Goal: Task Accomplishment & Management: Complete application form

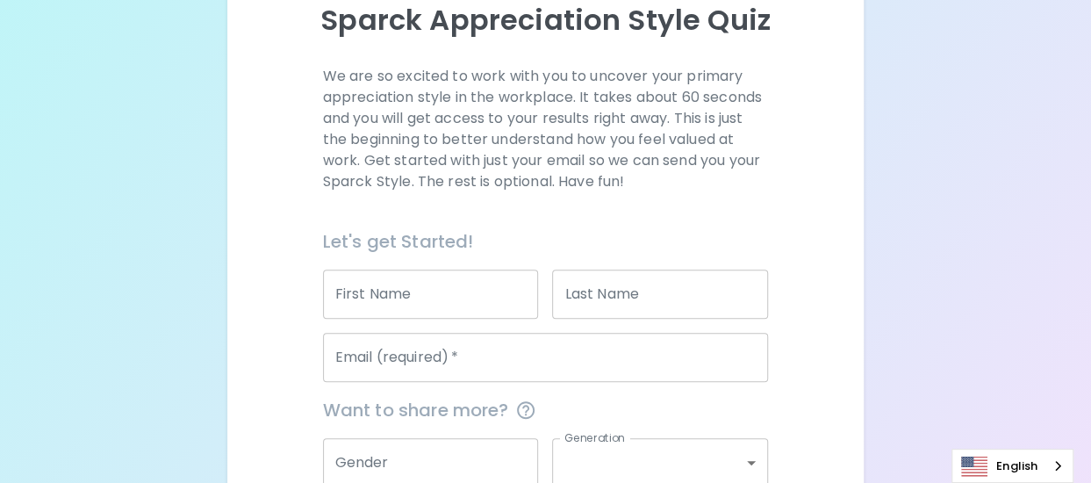
scroll to position [374, 0]
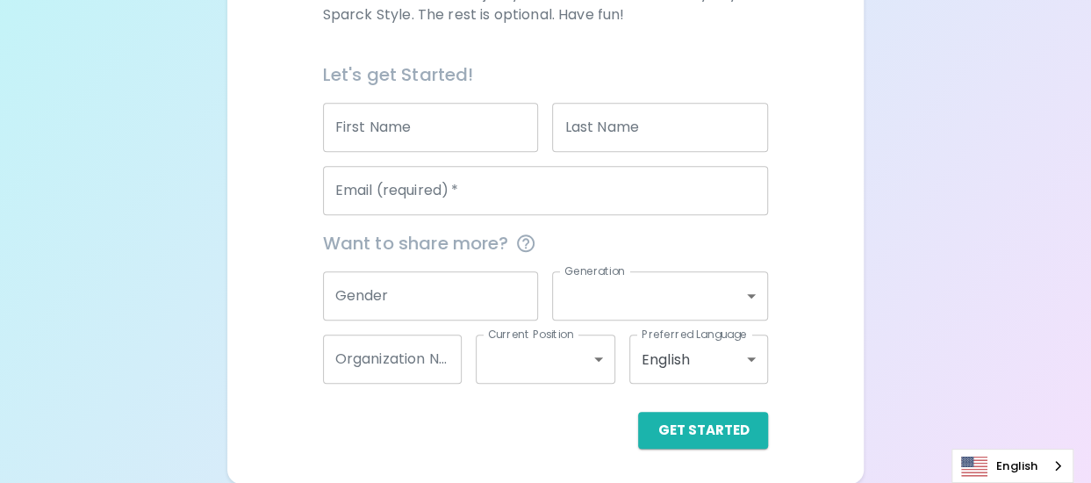
click at [455, 142] on input "First Name" at bounding box center [431, 127] width 216 height 49
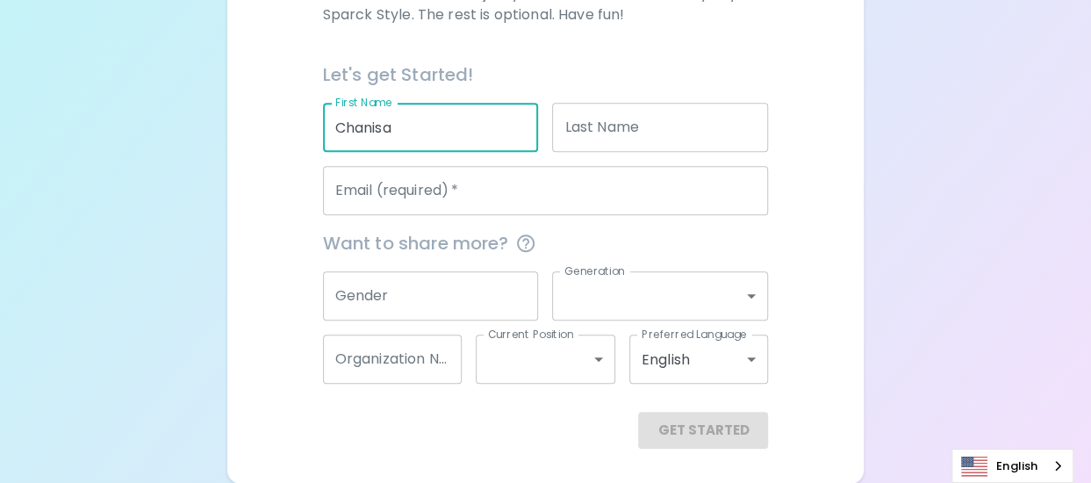
type input "Chanisa"
click at [583, 117] on input "Last Name" at bounding box center [660, 127] width 216 height 49
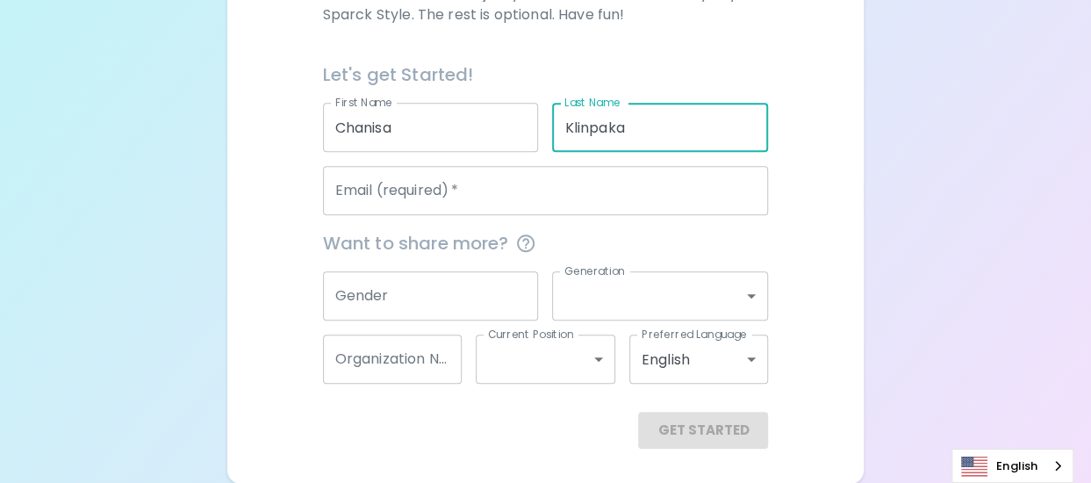
type input "Klinpaka"
click at [517, 180] on input "Email (required)   *" at bounding box center [546, 190] width 446 height 49
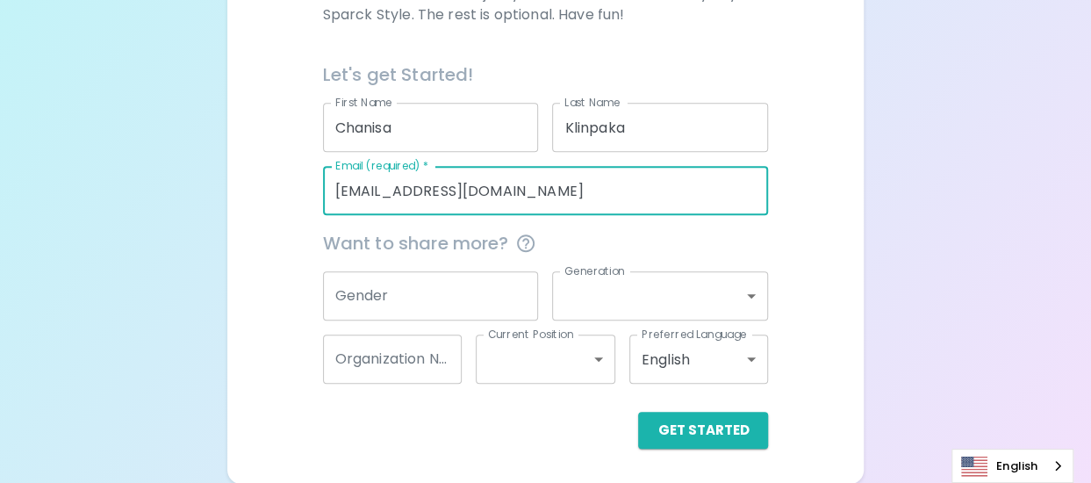
click at [509, 195] on input "[EMAIL_ADDRESS][DOMAIN_NAME]" at bounding box center [546, 190] width 446 height 49
type input "[EMAIL_ADDRESS][DOMAIN_NAME]"
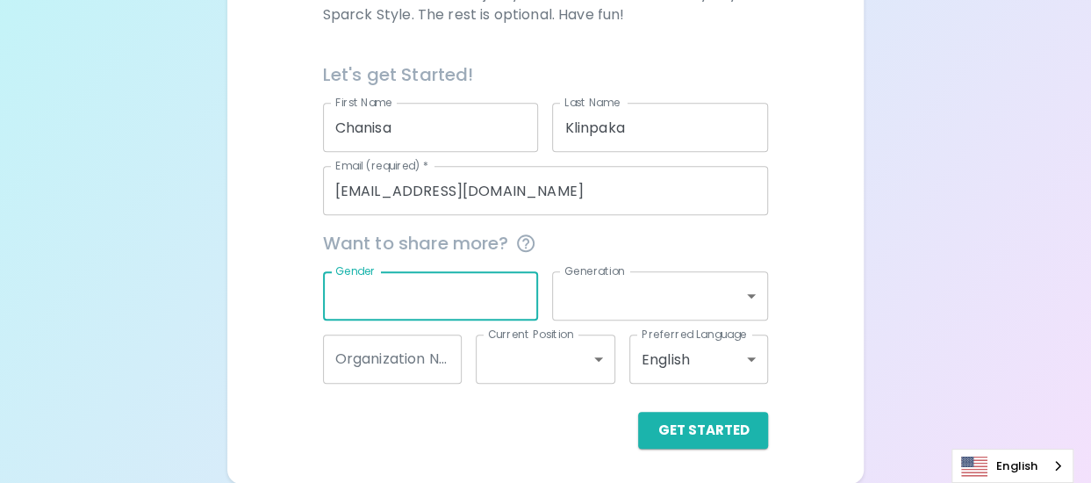
click at [449, 291] on input "Gender" at bounding box center [431, 295] width 216 height 49
type input "[DEMOGRAPHIC_DATA]"
click at [623, 311] on body "Sparck Appreciation Style Quiz We are so excited to work with you to uncover yo…" at bounding box center [552, 55] width 1104 height 858
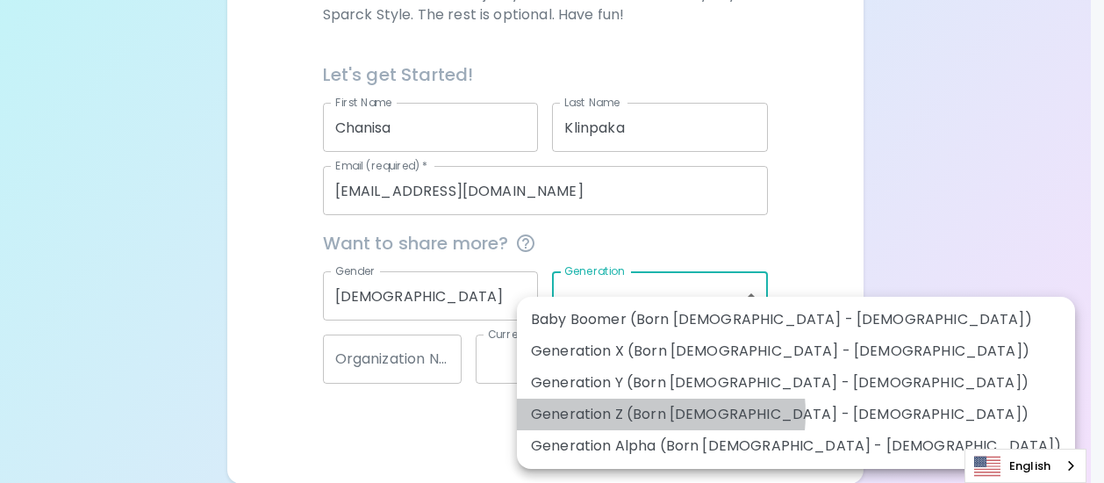
click at [632, 413] on li "Generation Z (Born [DEMOGRAPHIC_DATA] - [DEMOGRAPHIC_DATA])" at bounding box center [796, 414] width 558 height 32
type input "generation_z"
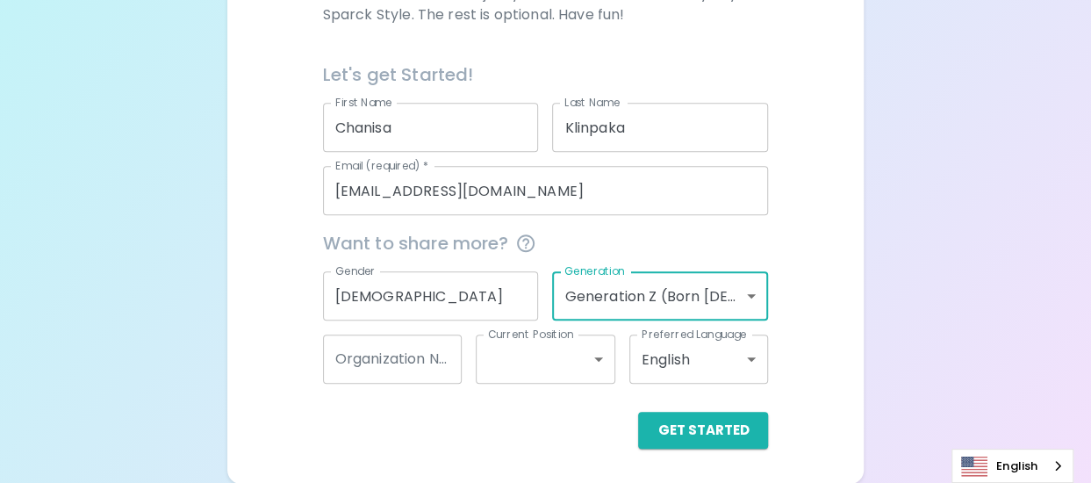
click at [434, 370] on input "Organization Name" at bounding box center [393, 358] width 140 height 49
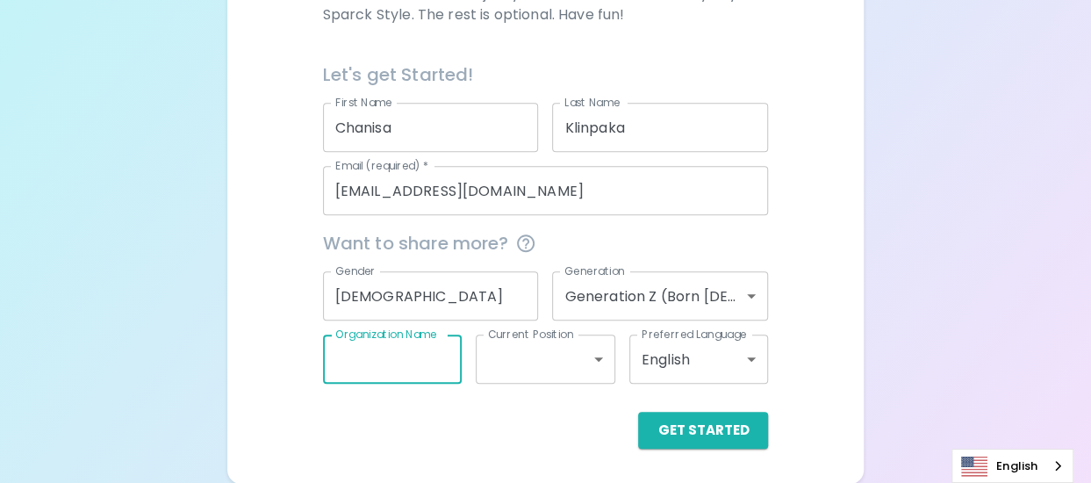
click at [366, 370] on input "Organization Name" at bounding box center [393, 358] width 140 height 49
paste input "Drive & System Manufacturing"
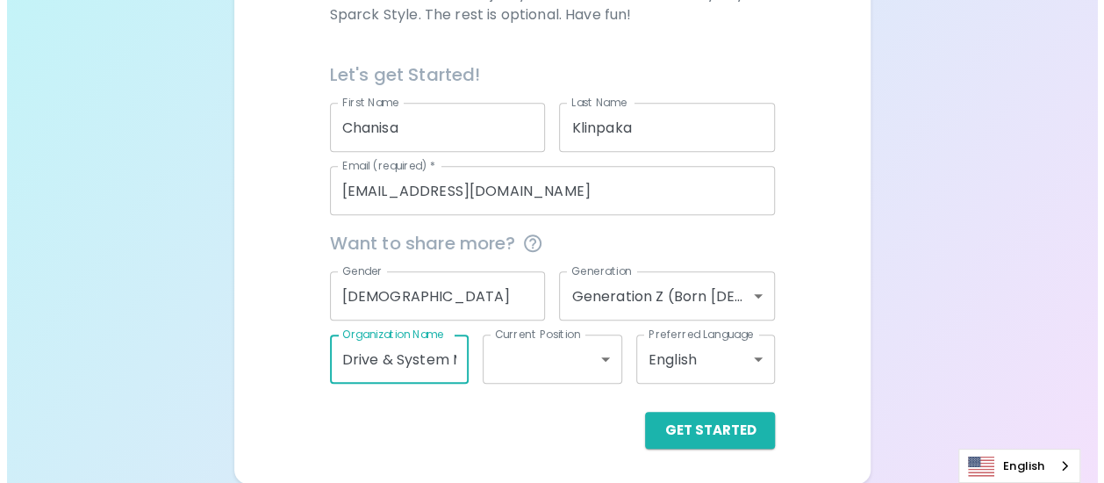
scroll to position [0, 101]
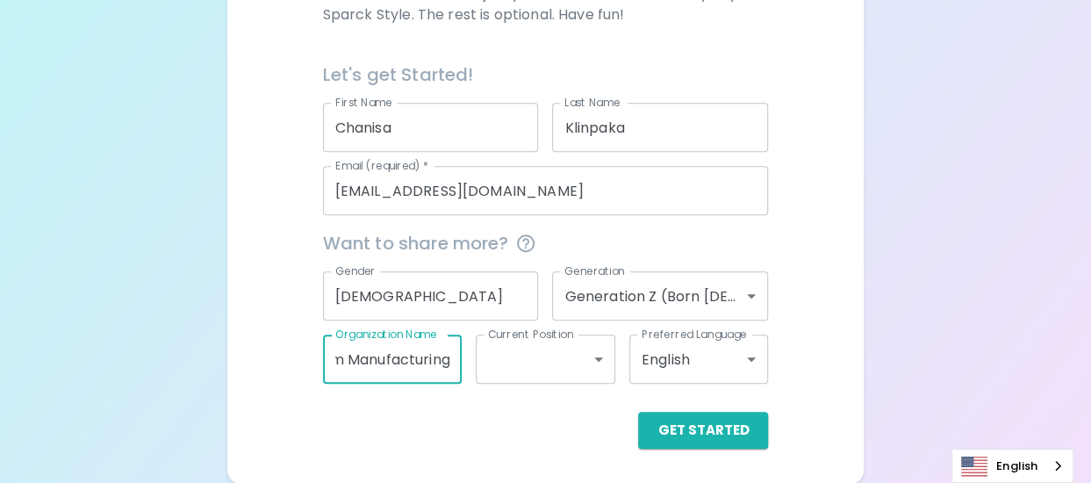
type input "Drive & System Manufacturing"
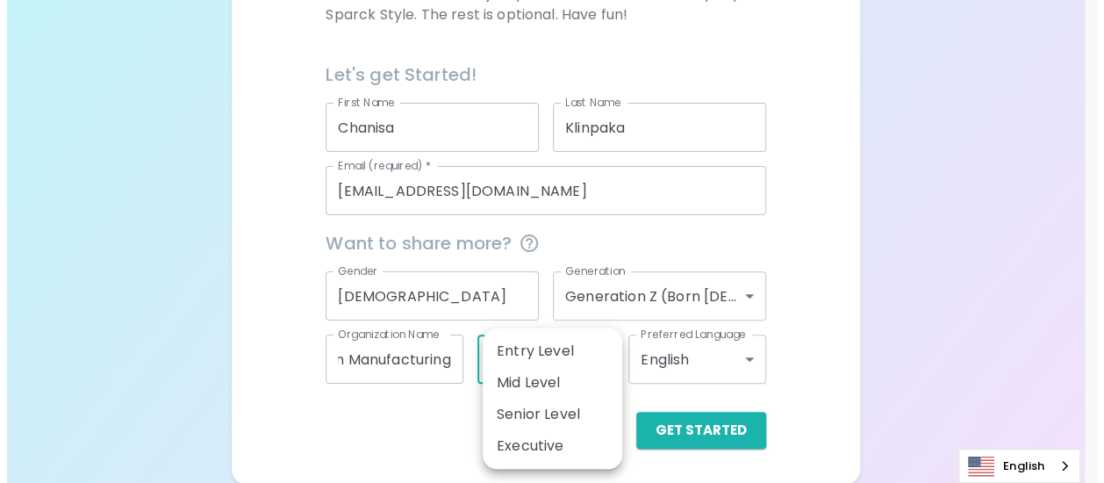
scroll to position [0, 0]
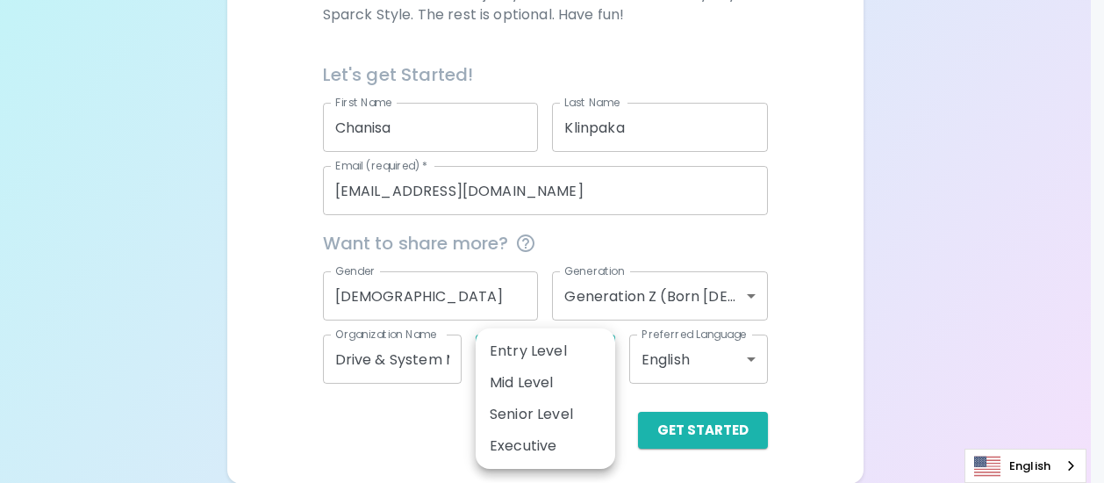
click at [541, 370] on body "Sparck Appreciation Style Quiz We are so excited to work with you to uncover yo…" at bounding box center [552, 55] width 1104 height 858
click at [578, 375] on li "Mid Level" at bounding box center [546, 383] width 140 height 32
type input "mid_level"
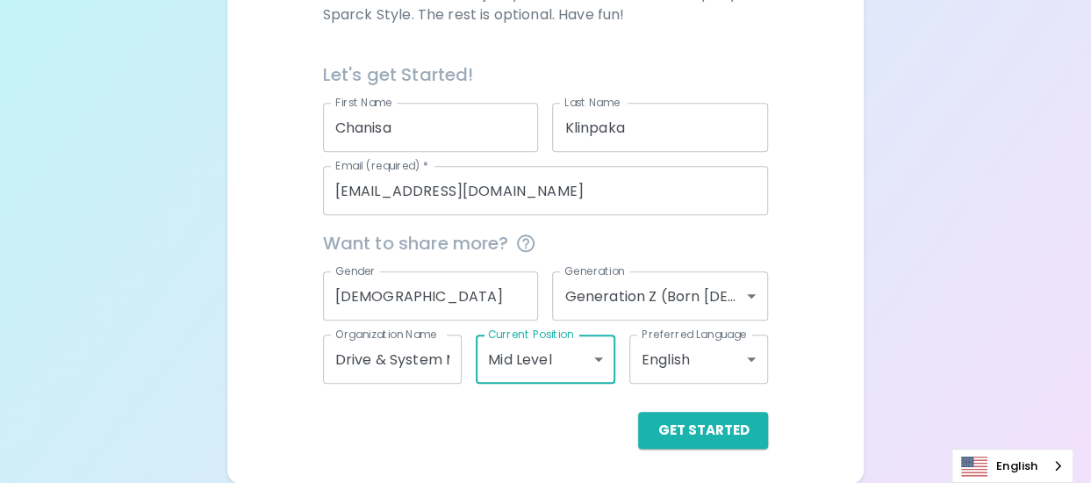
click at [686, 364] on body "Sparck Appreciation Style Quiz We are so excited to work with you to uncover yo…" at bounding box center [545, 55] width 1091 height 858
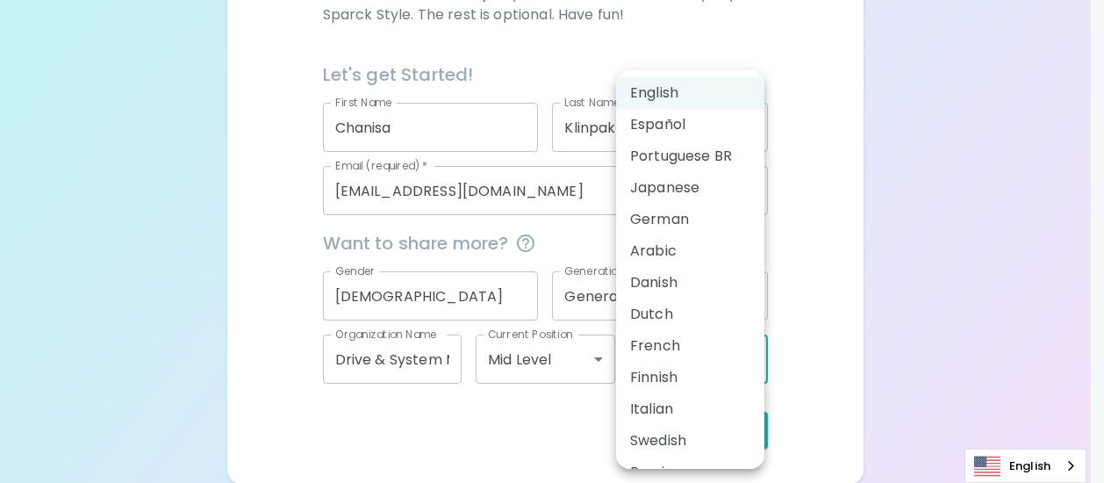
click at [815, 357] on div at bounding box center [552, 241] width 1104 height 483
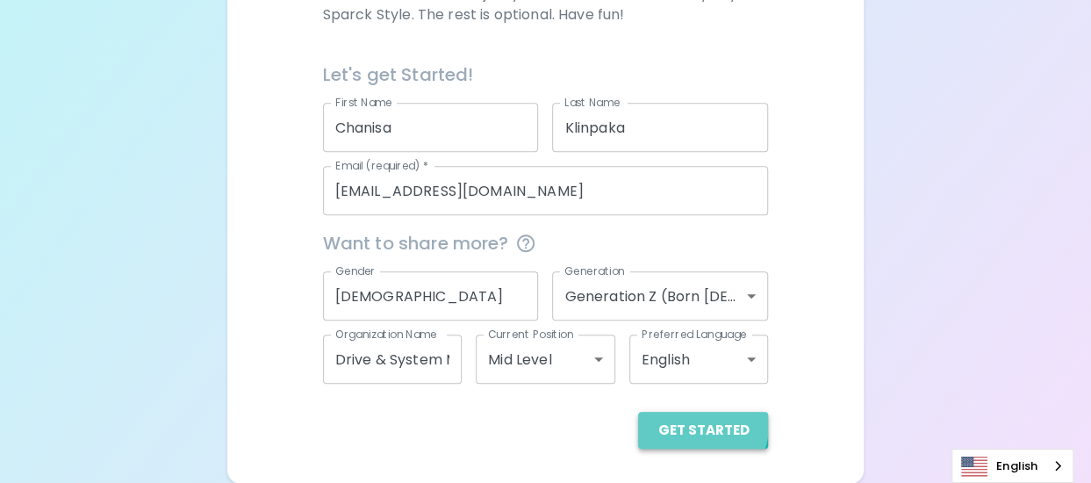
click at [704, 424] on button "Get Started" at bounding box center [703, 430] width 130 height 37
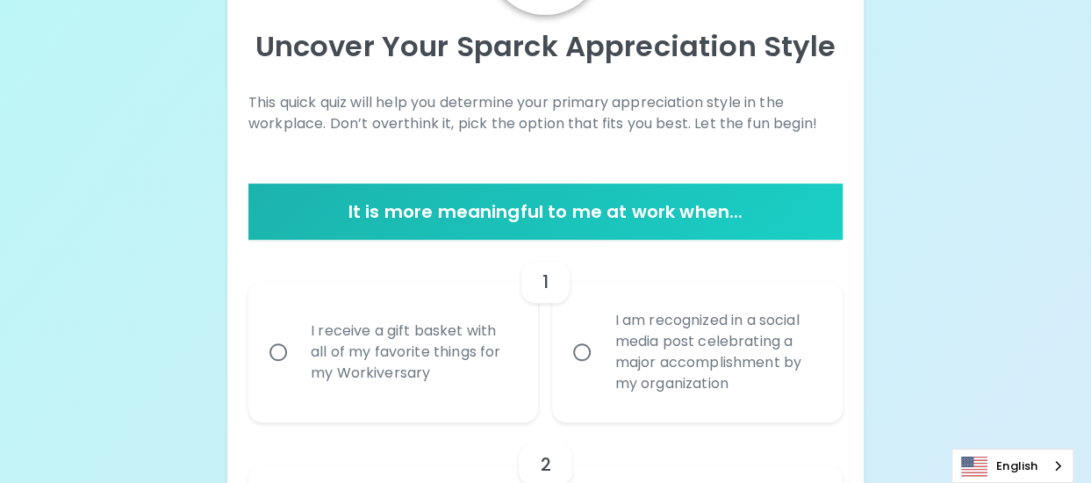
scroll to position [351, 0]
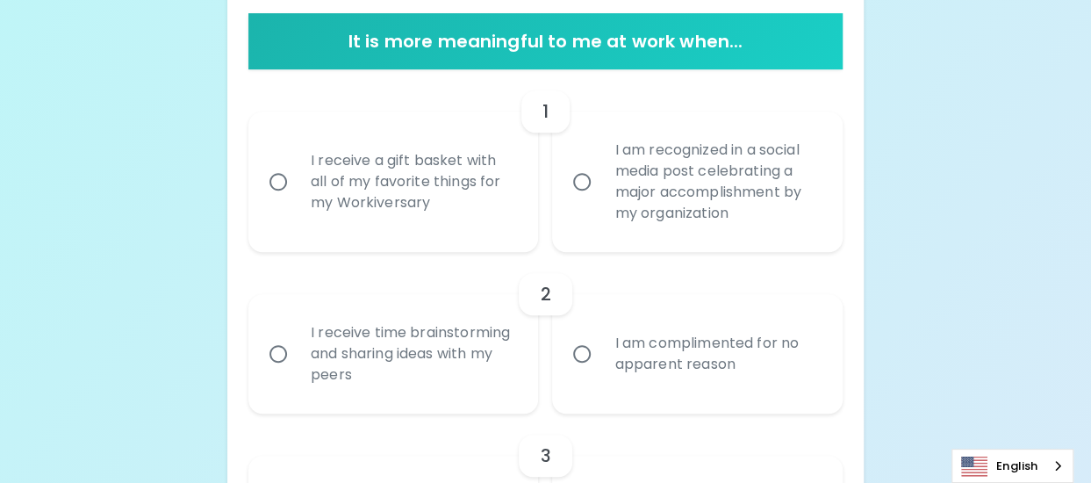
click at [309, 204] on div "I receive a gift basket with all of my favorite things for my Workiversary" at bounding box center [413, 181] width 233 height 105
click at [297, 200] on input "I receive a gift basket with all of my favorite things for my Workiversary" at bounding box center [278, 181] width 37 height 37
radio input "true"
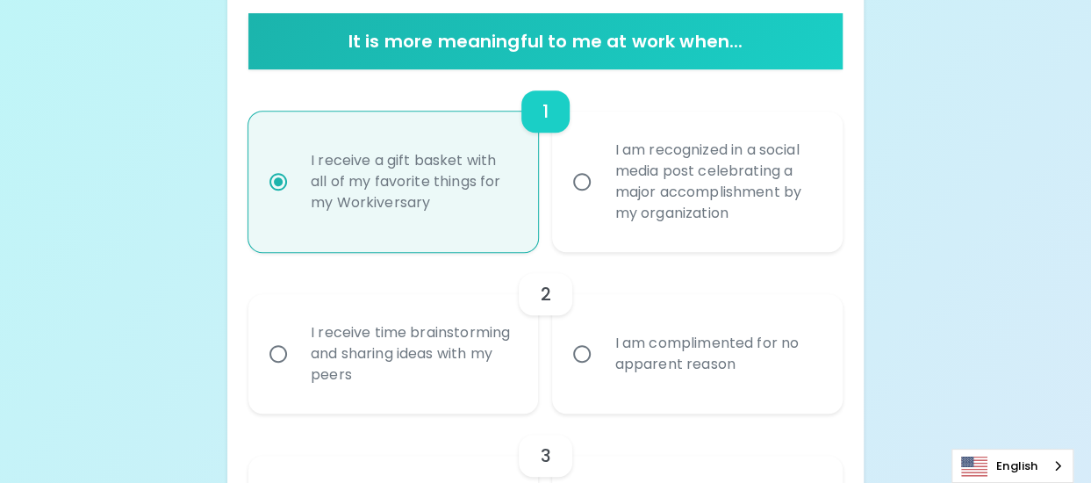
scroll to position [492, 0]
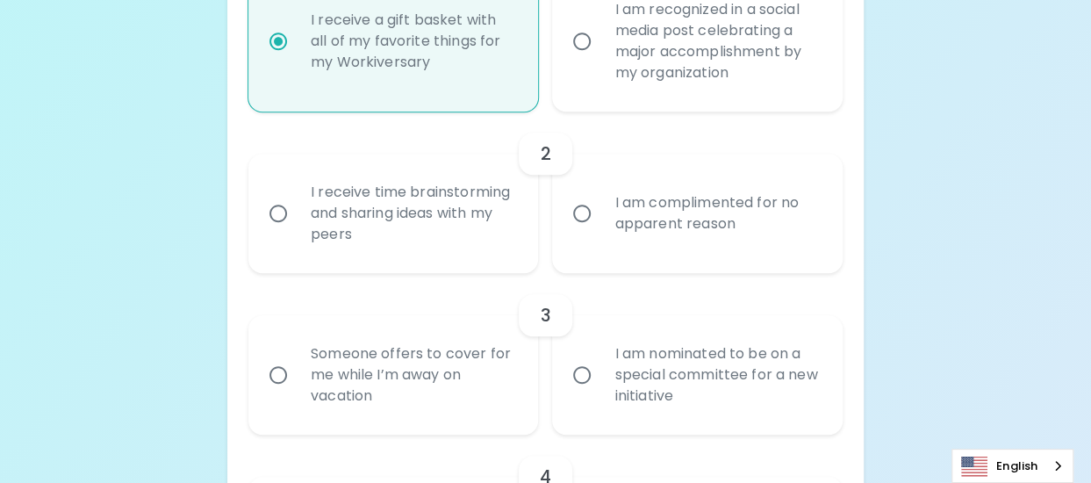
click at [294, 215] on input "I receive time brainstorming and sharing ideas with my peers" at bounding box center [278, 213] width 37 height 37
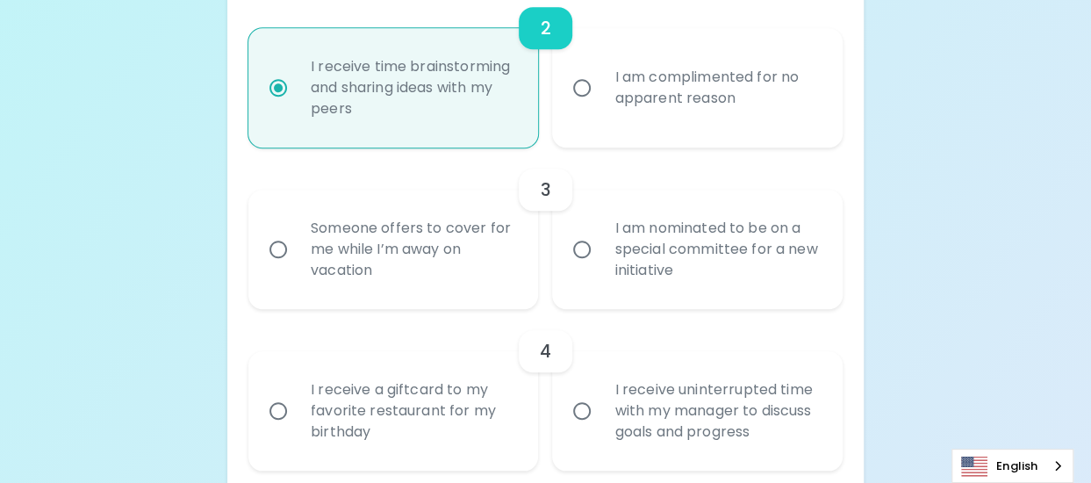
scroll to position [632, 0]
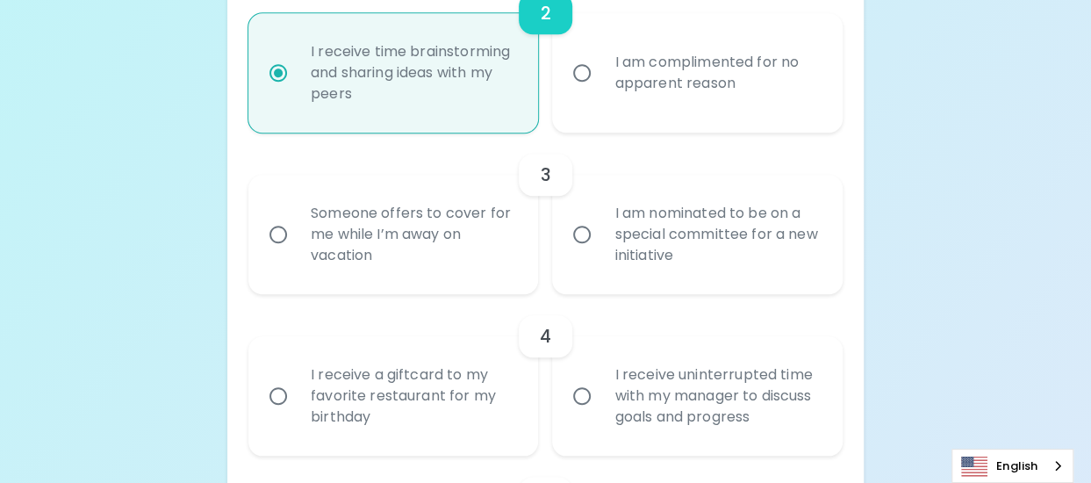
radio input "true"
click at [588, 264] on label "I am nominated to be on a special committee for a new initiative" at bounding box center [687, 234] width 291 height 119
click at [588, 253] on input "I am nominated to be on a special committee for a new initiative" at bounding box center [581, 234] width 37 height 37
radio input "false"
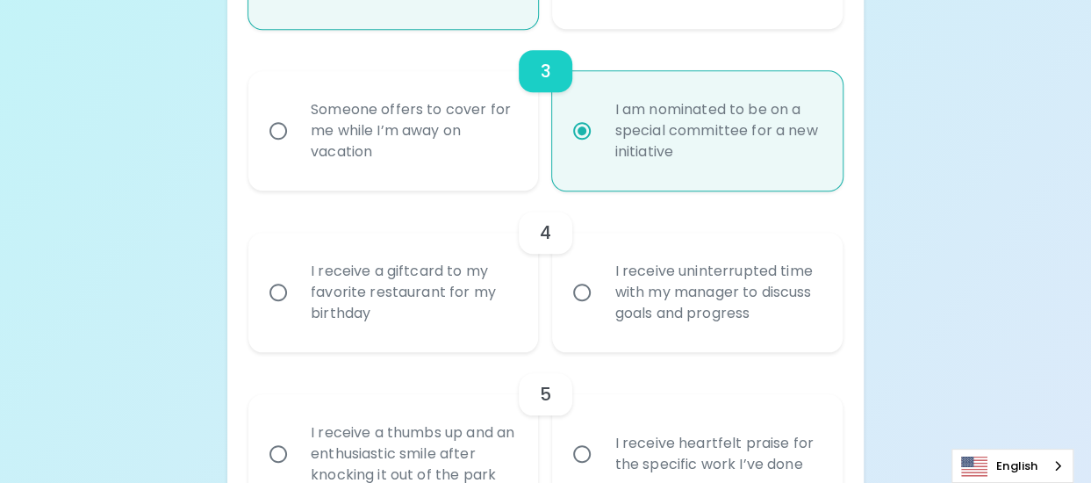
scroll to position [772, 0]
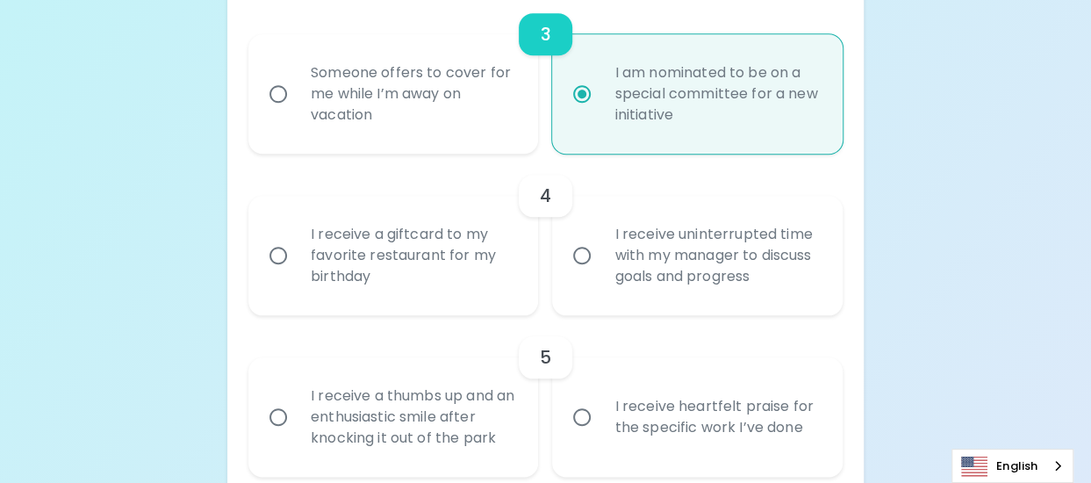
radio input "true"
click at [613, 262] on div "I receive uninterrupted time with my manager to discuss goals and progress" at bounding box center [716, 255] width 233 height 105
click at [600, 262] on input "I receive uninterrupted time with my manager to discuss goals and progress" at bounding box center [581, 255] width 37 height 37
radio input "false"
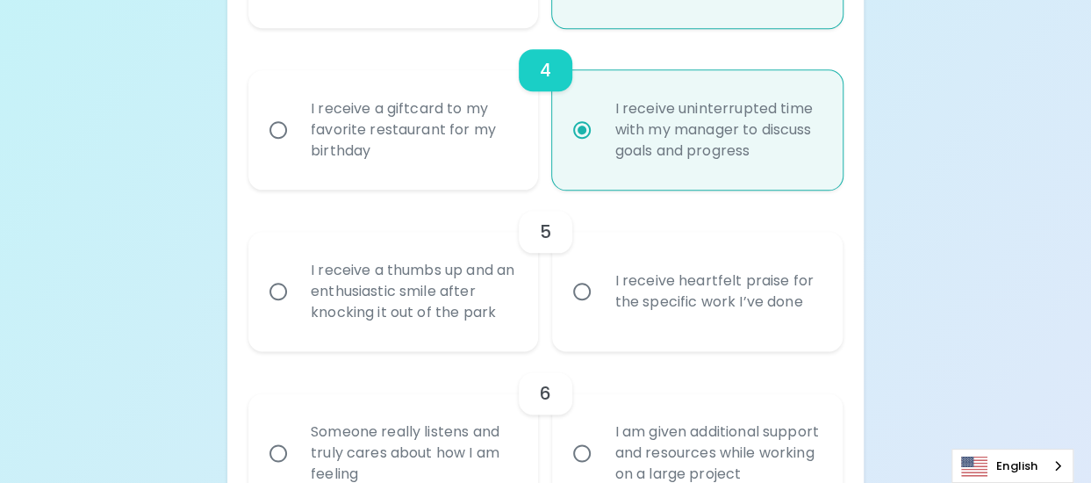
scroll to position [913, 0]
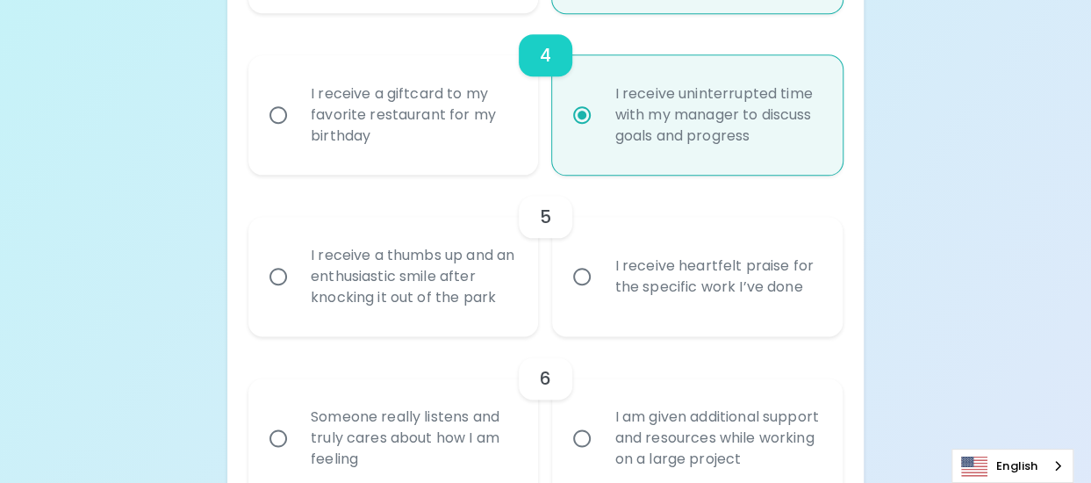
radio input "true"
click at [653, 278] on div "I receive heartfelt praise for the specific work I’ve done" at bounding box center [716, 276] width 233 height 84
click at [600, 278] on input "I receive heartfelt praise for the specific work I’ve done" at bounding box center [581, 276] width 37 height 37
radio input "false"
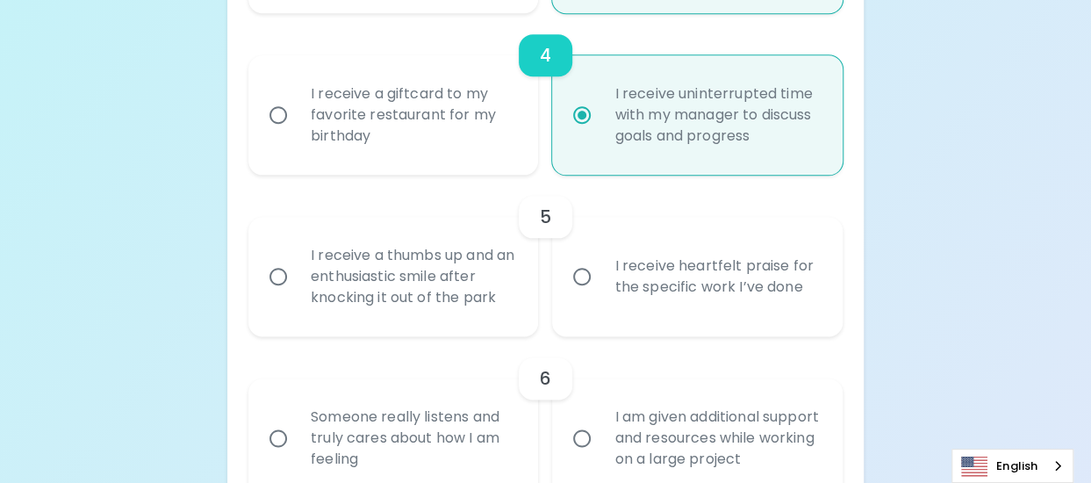
radio input "false"
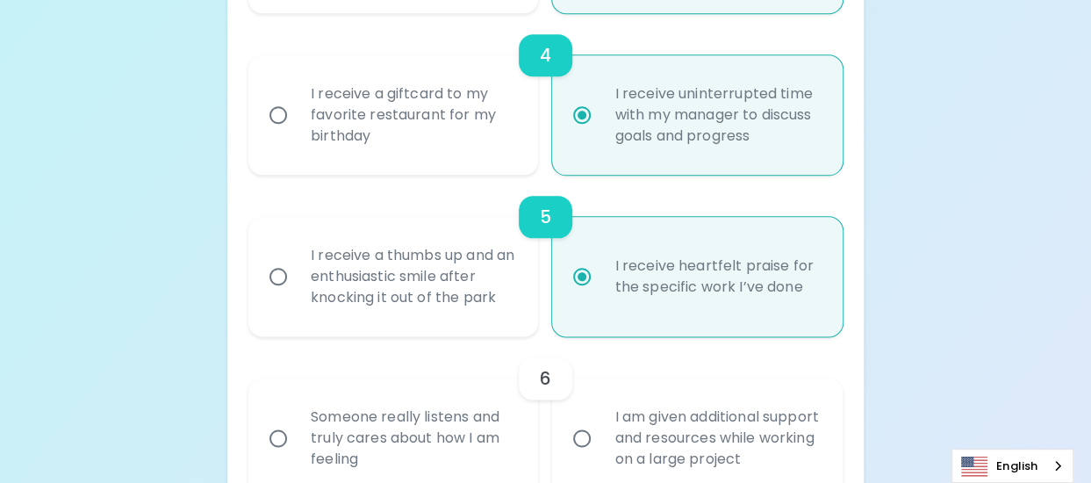
scroll to position [1053, 0]
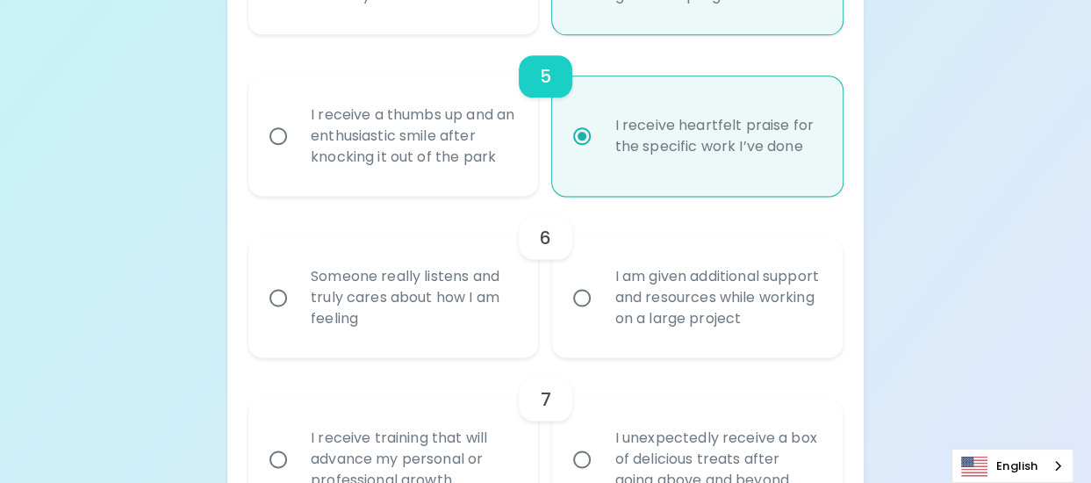
radio input "true"
click at [610, 294] on div "I am given additional support and resources while working on a large project" at bounding box center [716, 297] width 233 height 105
click at [600, 294] on input "I am given additional support and resources while working on a large project" at bounding box center [581, 297] width 37 height 37
radio input "false"
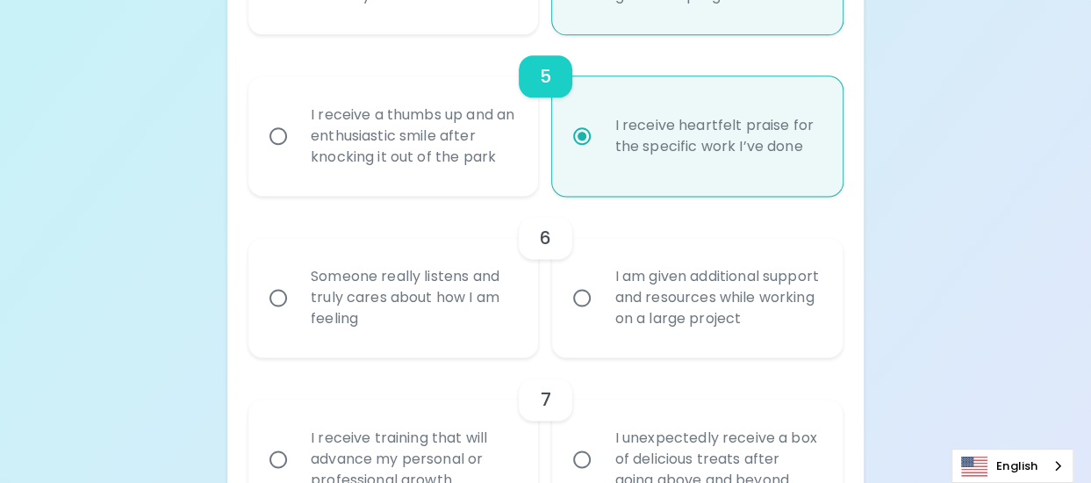
radio input "false"
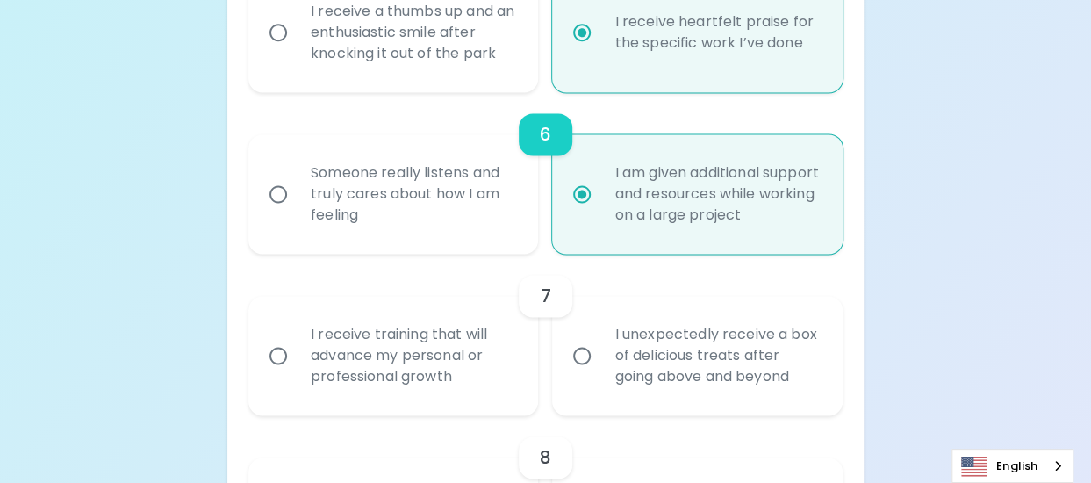
scroll to position [1194, 0]
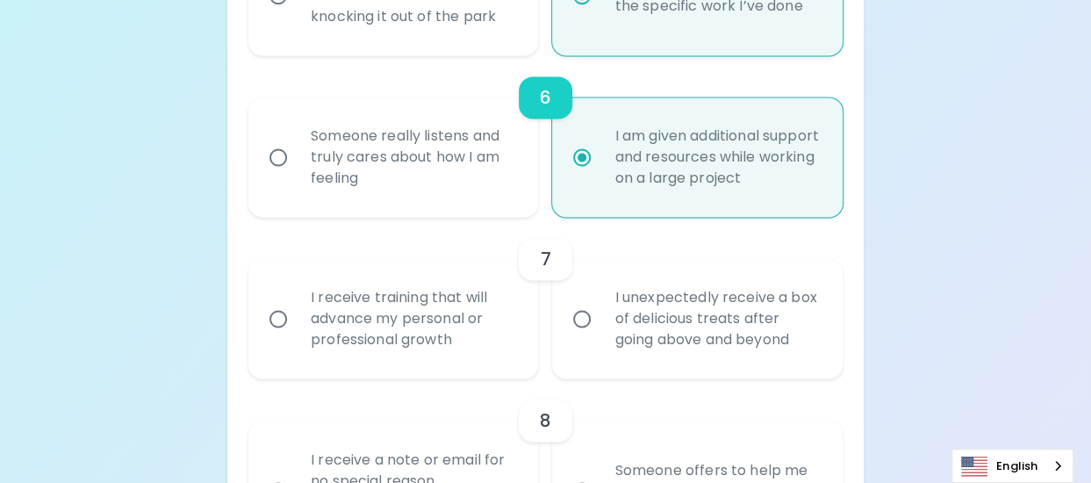
radio input "true"
click at [445, 316] on div "I receive training that will advance my personal or professional growth" at bounding box center [413, 318] width 233 height 105
click at [297, 316] on input "I receive training that will advance my personal or professional growth" at bounding box center [278, 318] width 37 height 37
radio input "false"
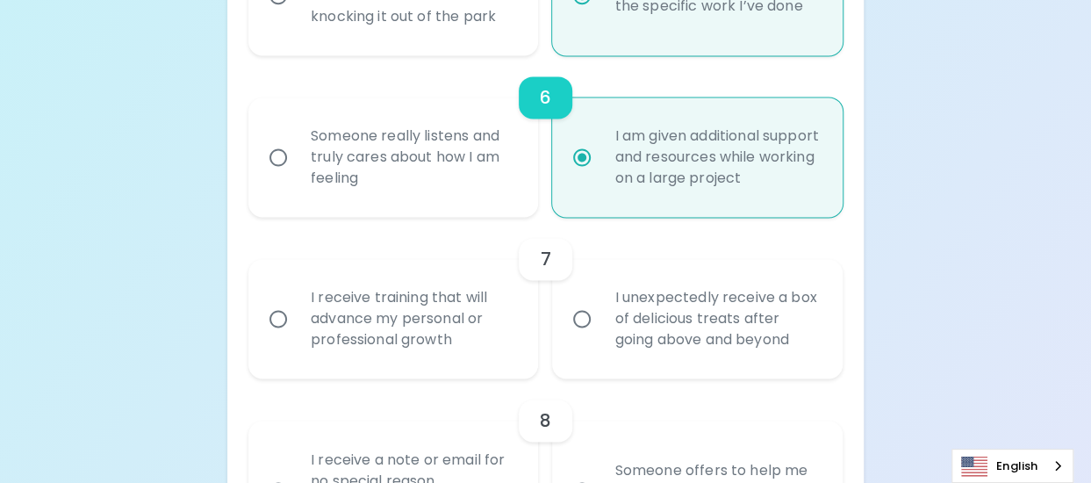
radio input "false"
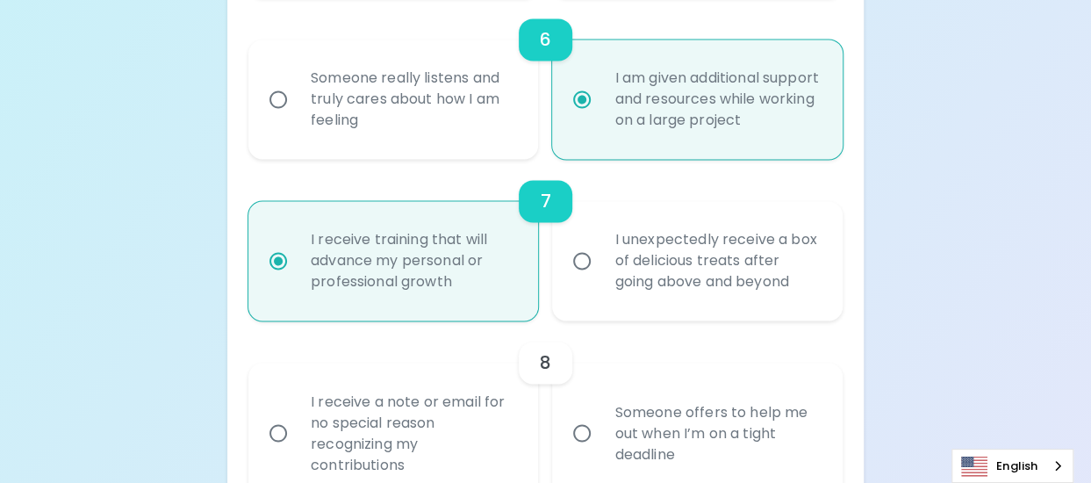
scroll to position [1334, 0]
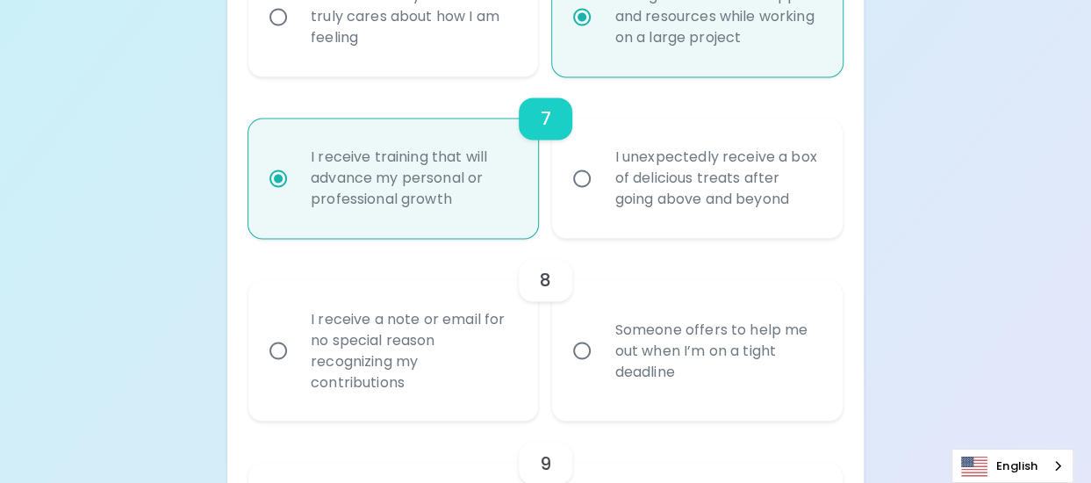
radio input "true"
click at [449, 351] on div "I receive a note or email for no special reason recognizing my contributions" at bounding box center [413, 350] width 233 height 126
click at [297, 351] on input "I receive a note or email for no special reason recognizing my contributions" at bounding box center [278, 350] width 37 height 37
radio input "false"
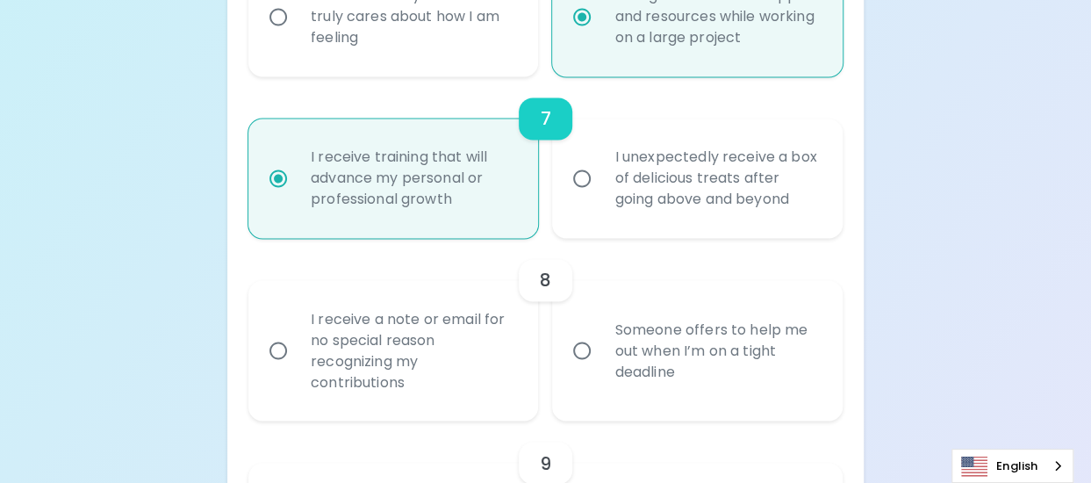
radio input "false"
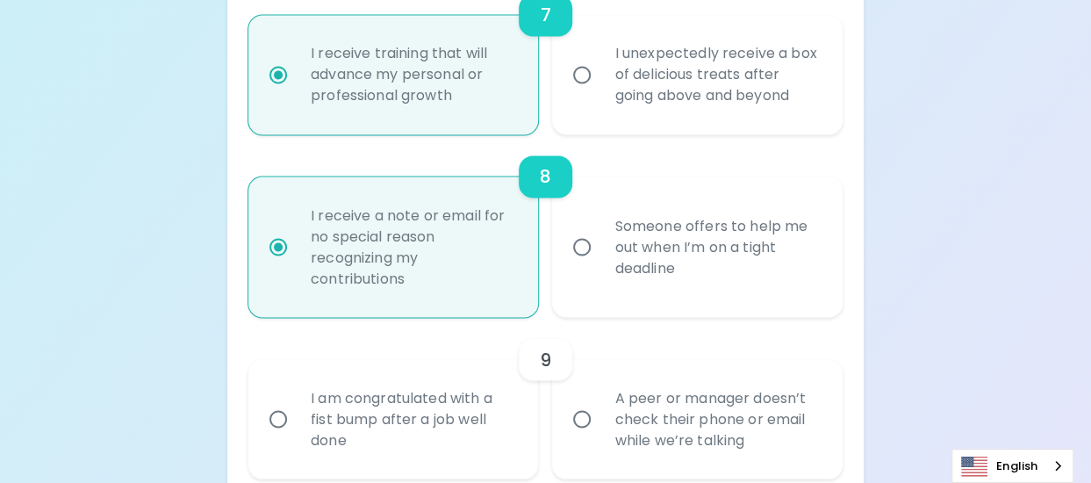
scroll to position [1475, 0]
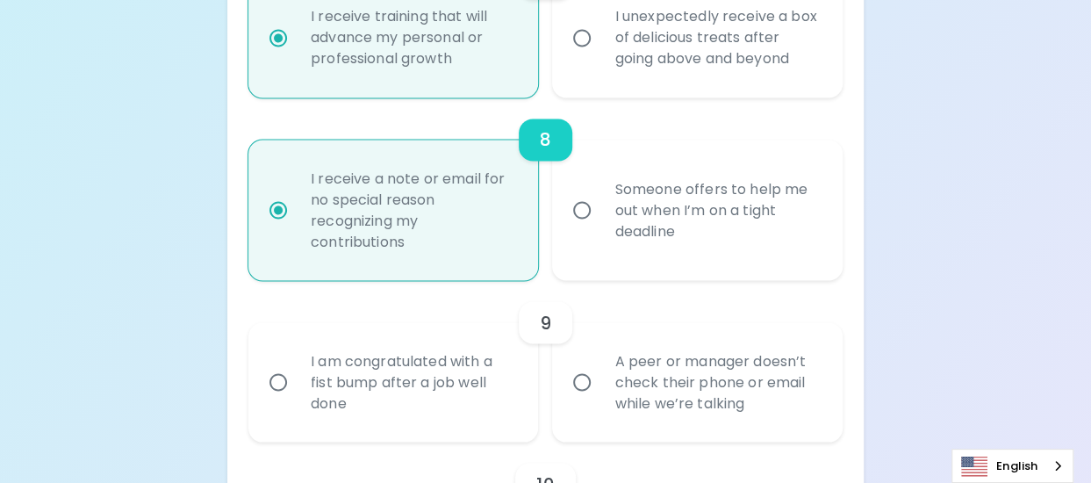
radio input "true"
click at [632, 196] on div "Someone offers to help me out when I’m on a tight deadline" at bounding box center [716, 209] width 233 height 105
click at [600, 196] on input "Someone offers to help me out when I’m on a tight deadline" at bounding box center [581, 209] width 37 height 37
radio input "false"
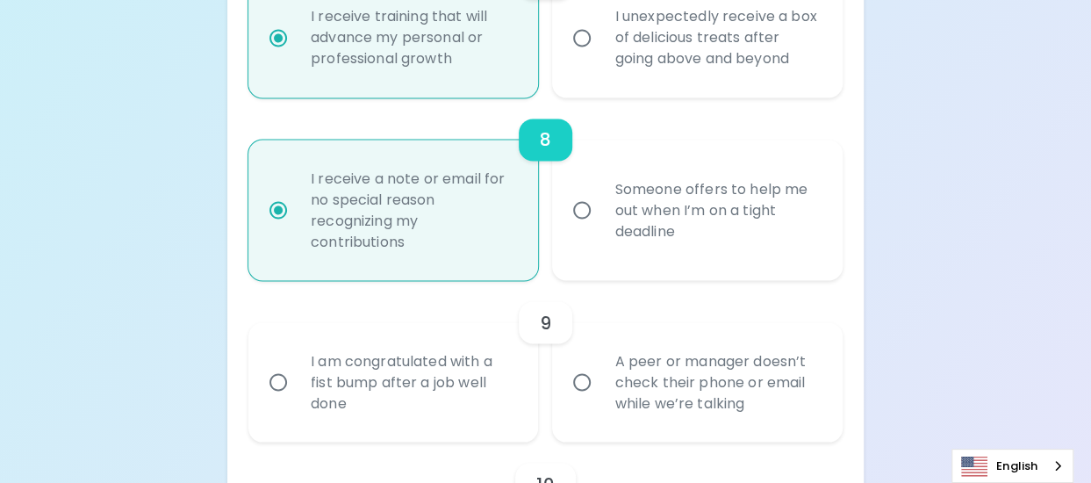
radio input "false"
radio input "true"
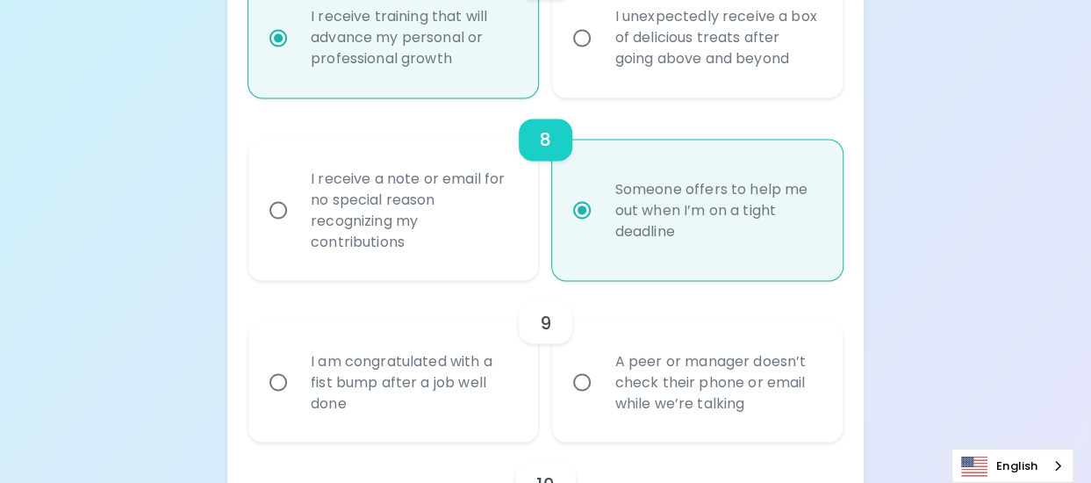
radio input "true"
click at [383, 222] on div "I receive a note or email for no special reason recognizing my contributions" at bounding box center [413, 210] width 233 height 126
click at [297, 222] on input "I receive a note or email for no special reason recognizing my contributions" at bounding box center [278, 209] width 37 height 37
radio input "false"
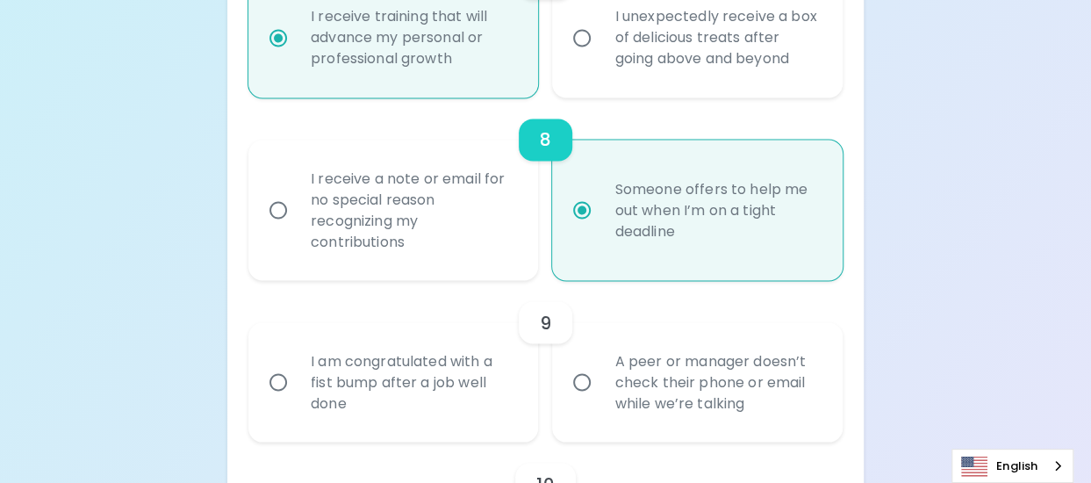
radio input "false"
radio input "true"
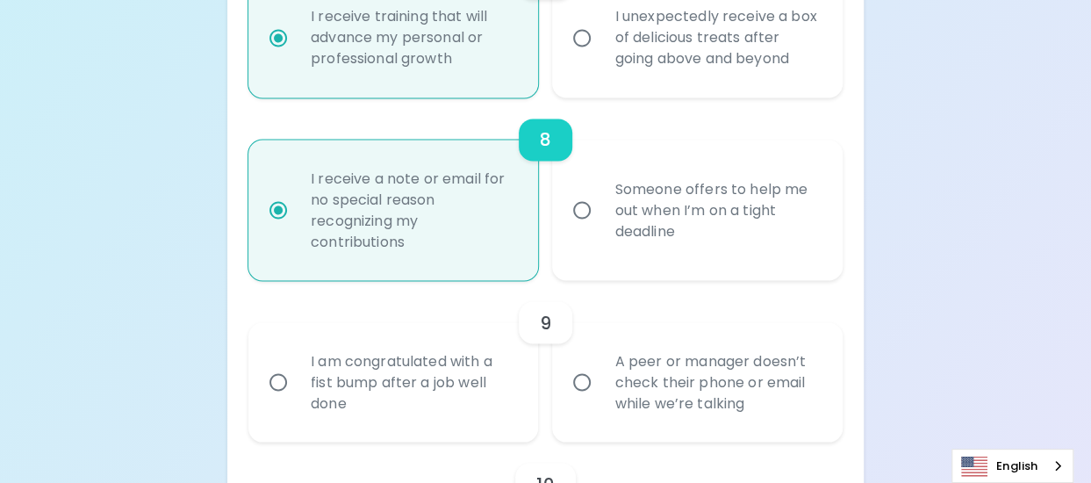
radio input "true"
click at [607, 380] on div "A peer or manager doesn’t check their phone or email while we’re talking" at bounding box center [716, 381] width 233 height 105
click at [600, 380] on input "A peer or manager doesn’t check their phone or email while we’re talking" at bounding box center [581, 381] width 37 height 37
radio input "false"
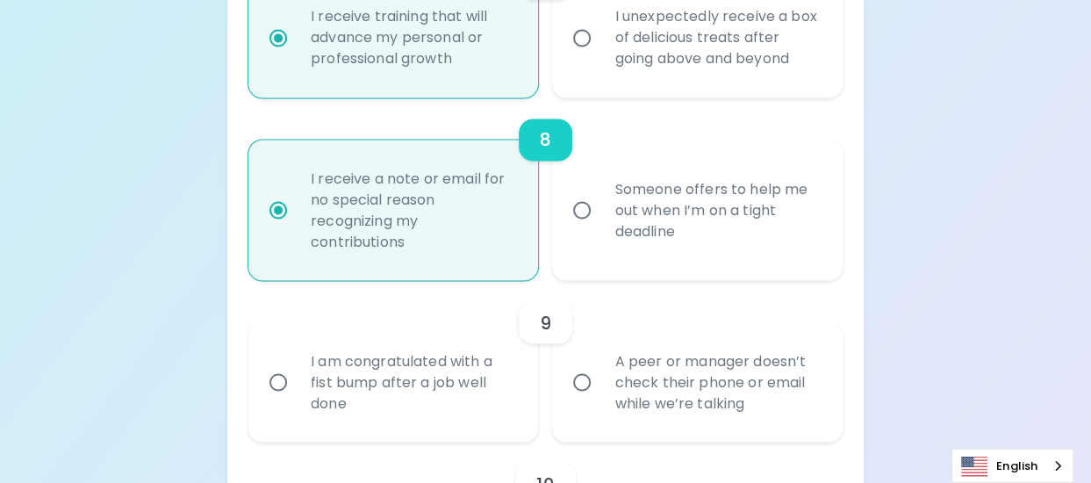
radio input "false"
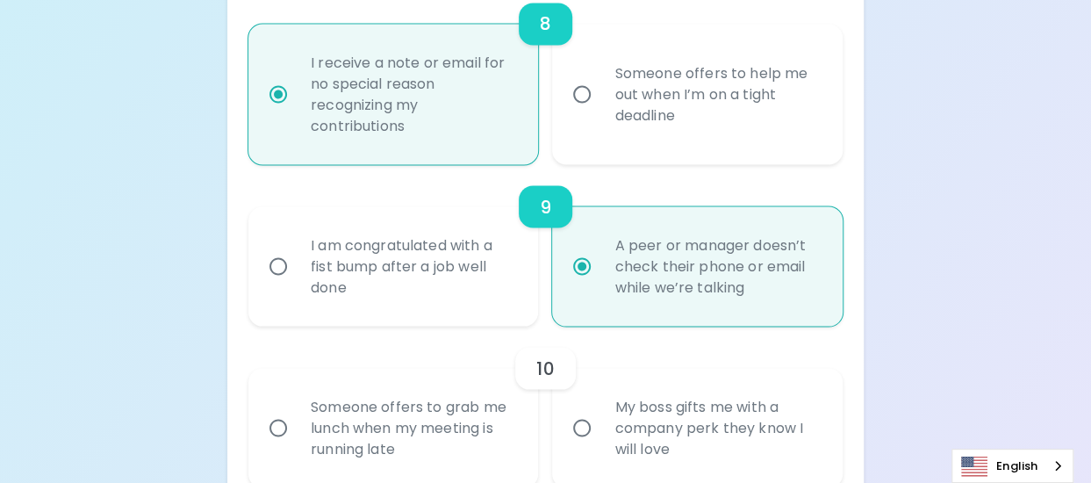
scroll to position [1615, 0]
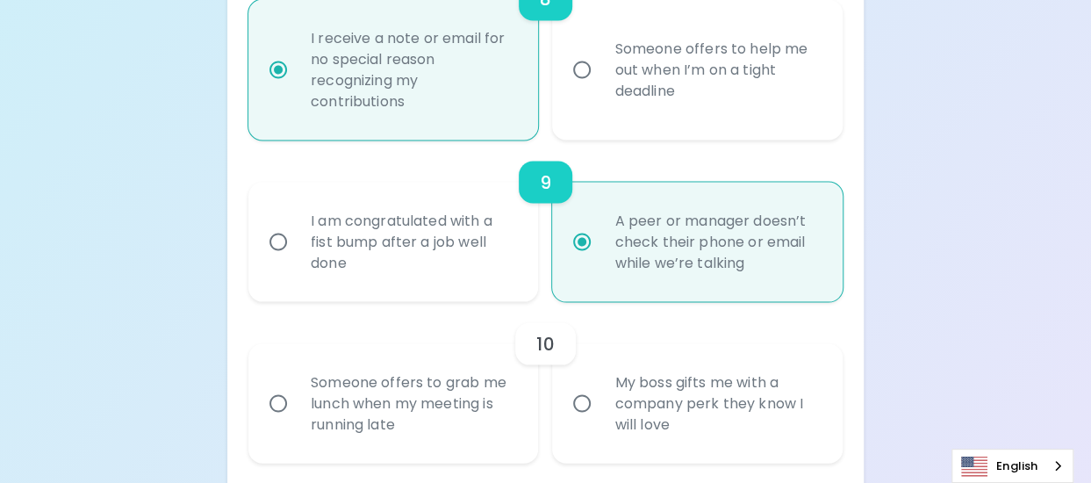
radio input "true"
click at [620, 399] on div "My boss gifts me with a company perk they know I will love" at bounding box center [716, 402] width 233 height 105
click at [600, 399] on input "My boss gifts me with a company perk they know I will love" at bounding box center [581, 402] width 37 height 37
radio input "false"
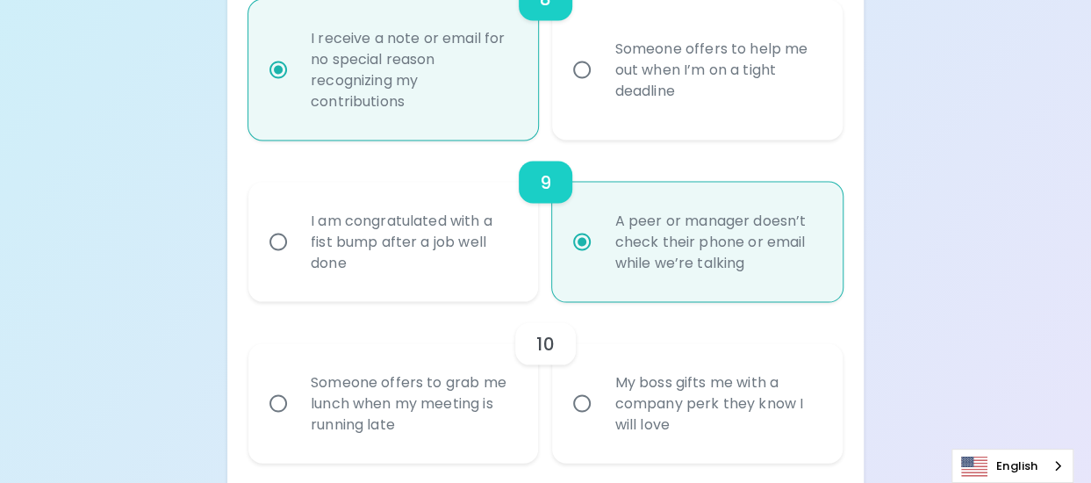
radio input "false"
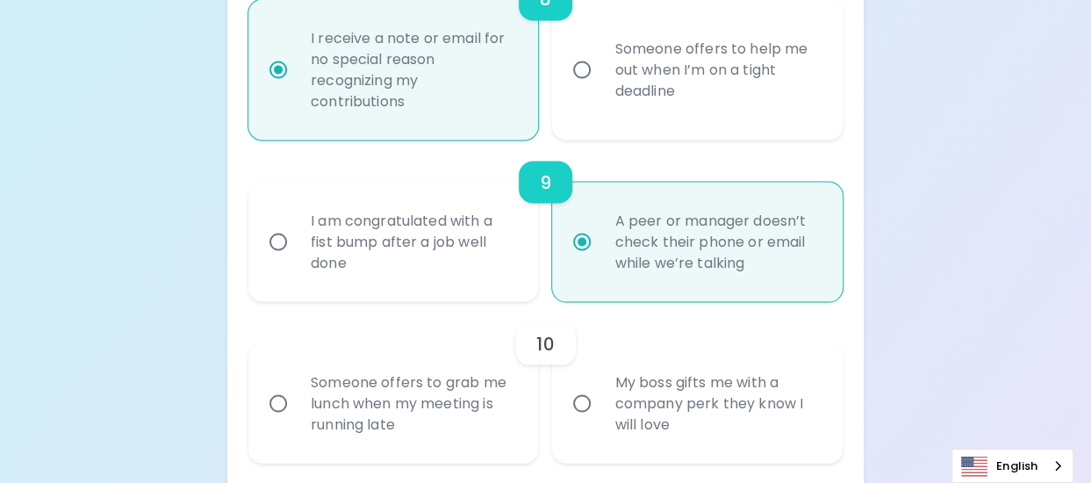
radio input "false"
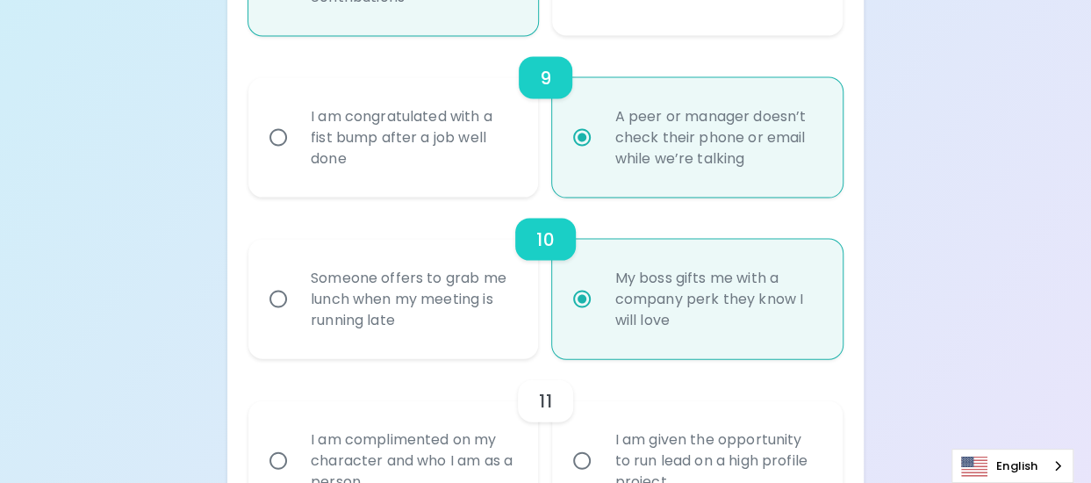
scroll to position [1755, 0]
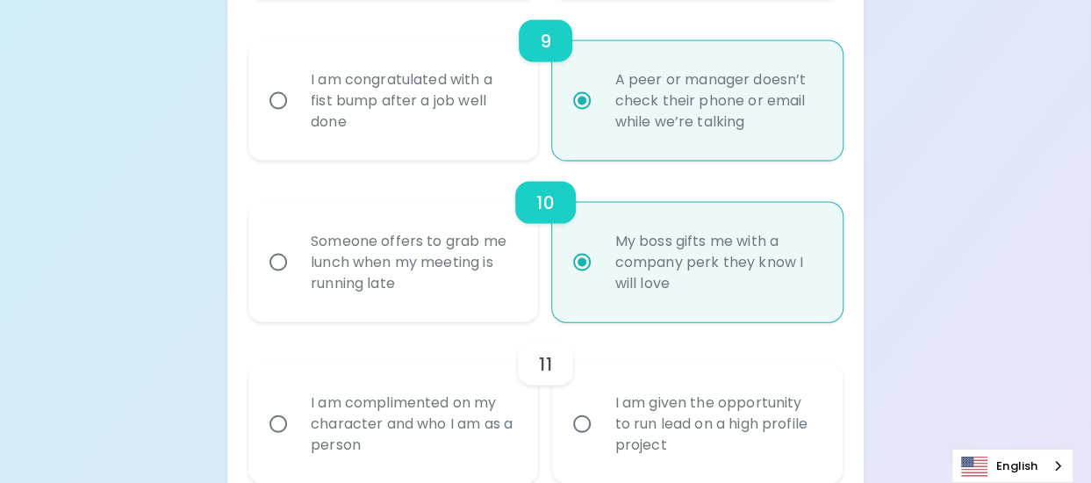
radio input "true"
click at [601, 360] on div "11" at bounding box center [545, 364] width 594 height 42
click at [618, 418] on div "I am given the opportunity to run lead on a high profile project" at bounding box center [716, 423] width 233 height 105
click at [600, 418] on input "I am given the opportunity to run lead on a high profile project" at bounding box center [581, 424] width 37 height 37
radio input "false"
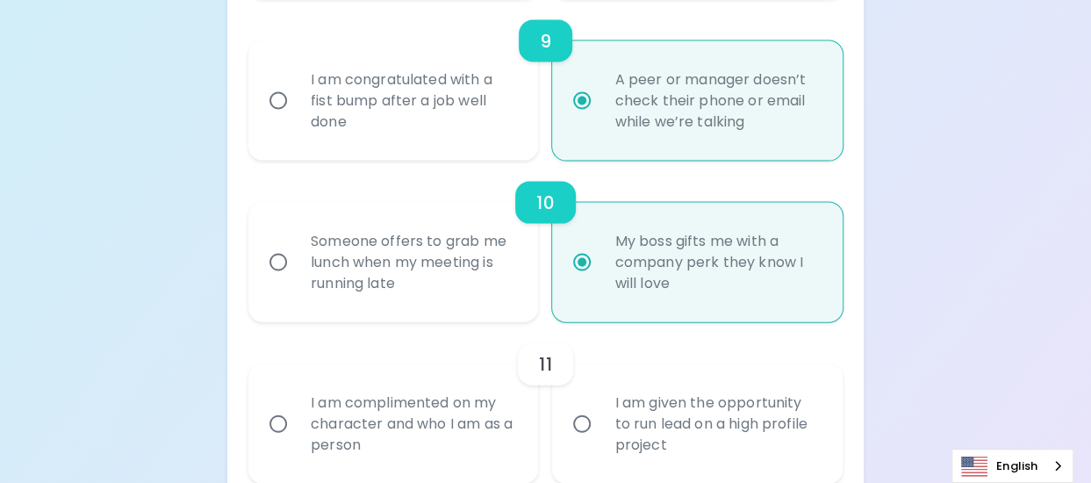
radio input "false"
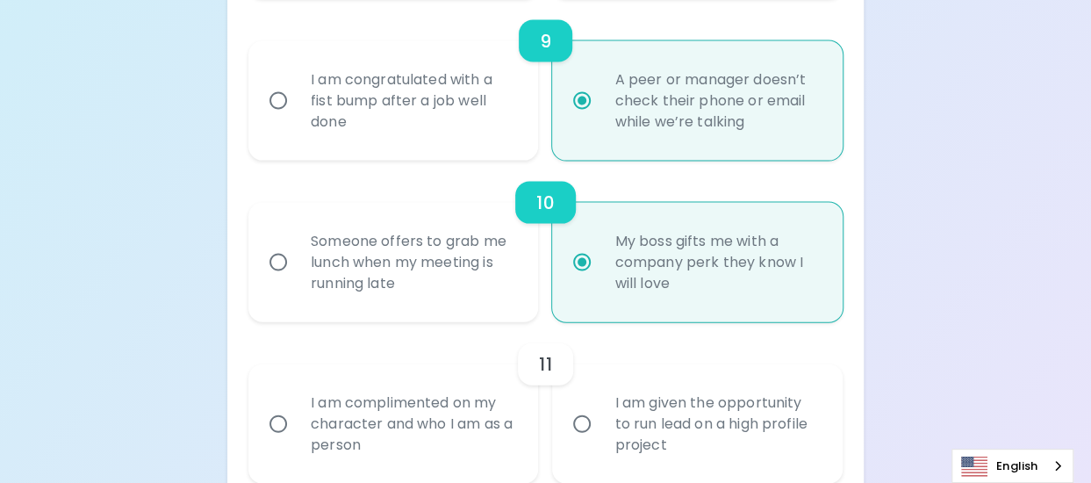
radio input "false"
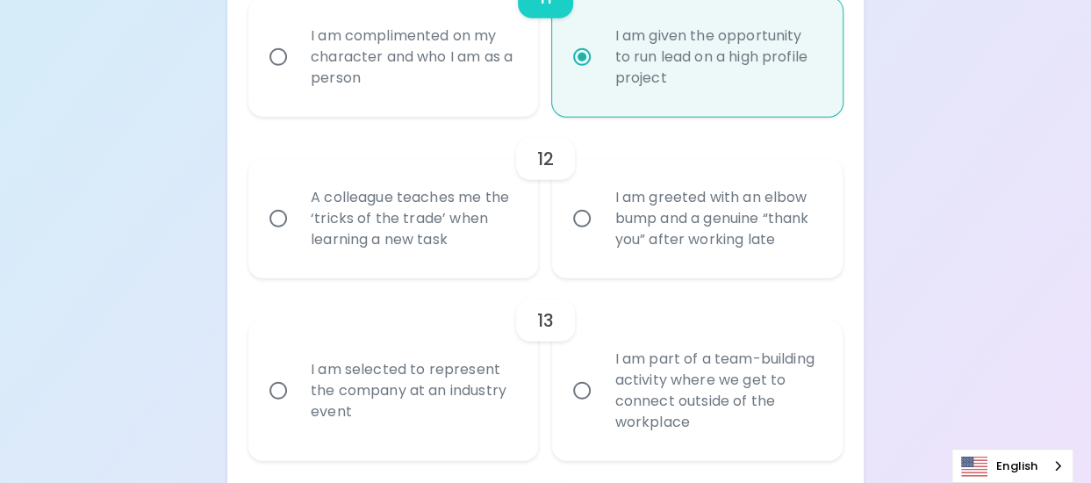
scroll to position [2159, 0]
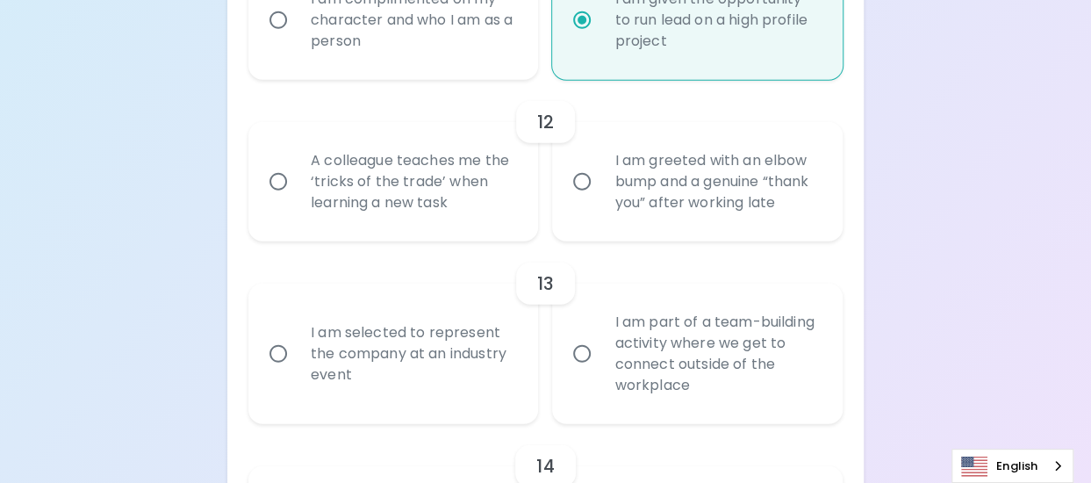
radio input "true"
click at [469, 213] on div "A colleague teaches me the ‘tricks of the trade’ when learning a new task" at bounding box center [413, 181] width 233 height 105
click at [297, 200] on input "A colleague teaches me the ‘tricks of the trade’ when learning a new task" at bounding box center [278, 181] width 37 height 37
radio input "false"
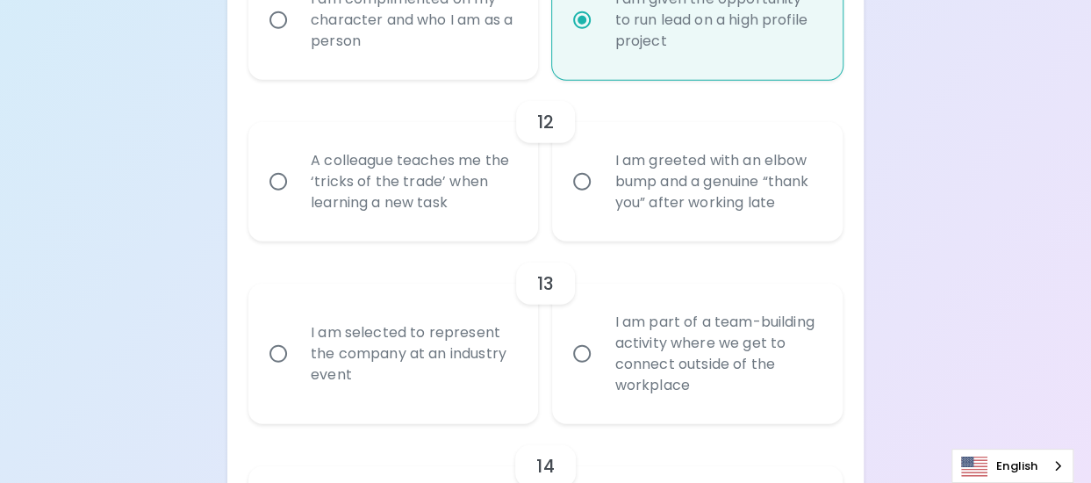
radio input "false"
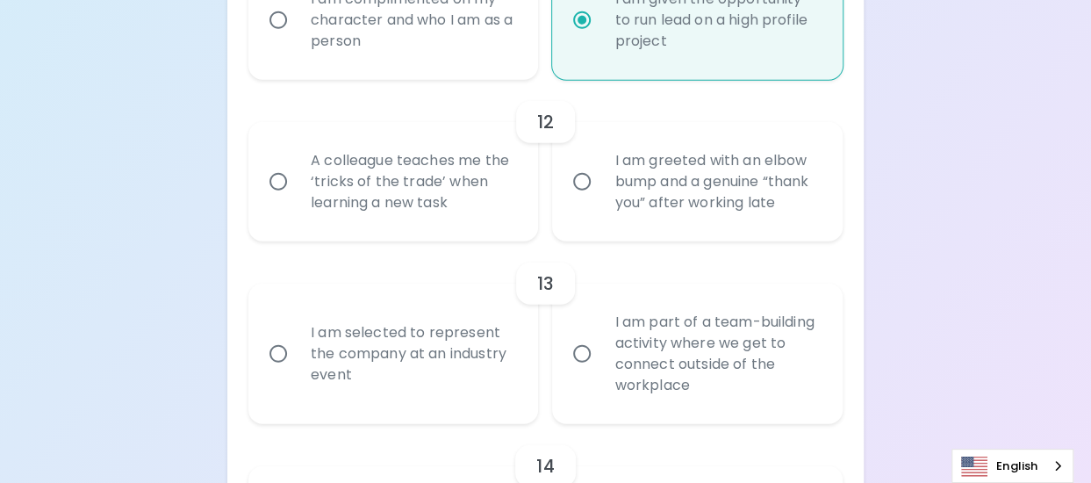
radio input "false"
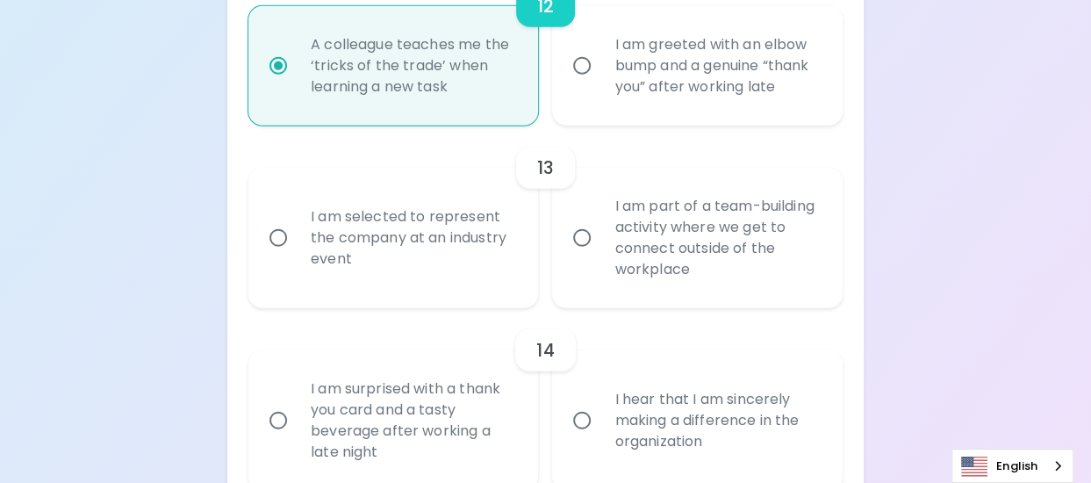
scroll to position [2300, 0]
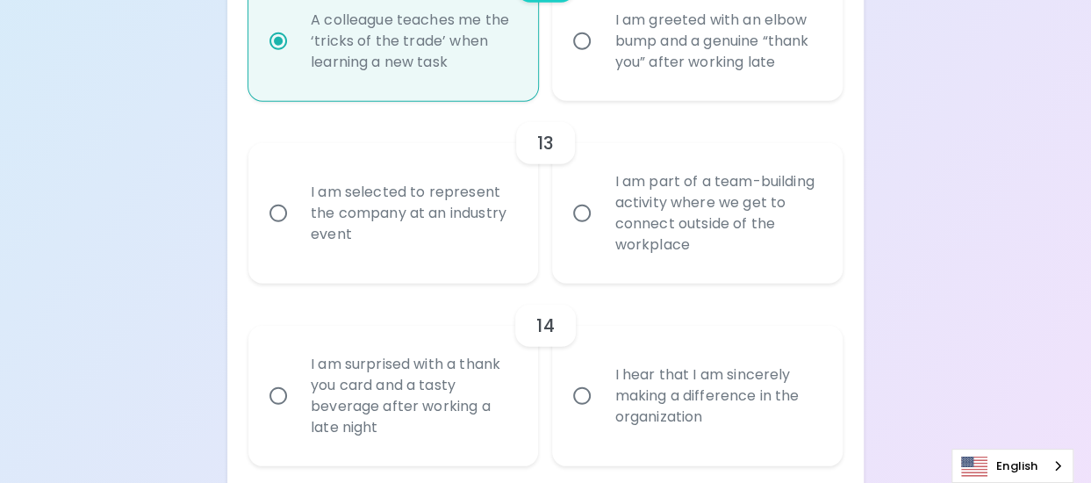
radio input "true"
click at [393, 231] on div "I am selected to represent the company at an industry event" at bounding box center [413, 213] width 233 height 105
click at [297, 231] on input "I am selected to represent the company at an industry event" at bounding box center [278, 213] width 37 height 37
radio input "false"
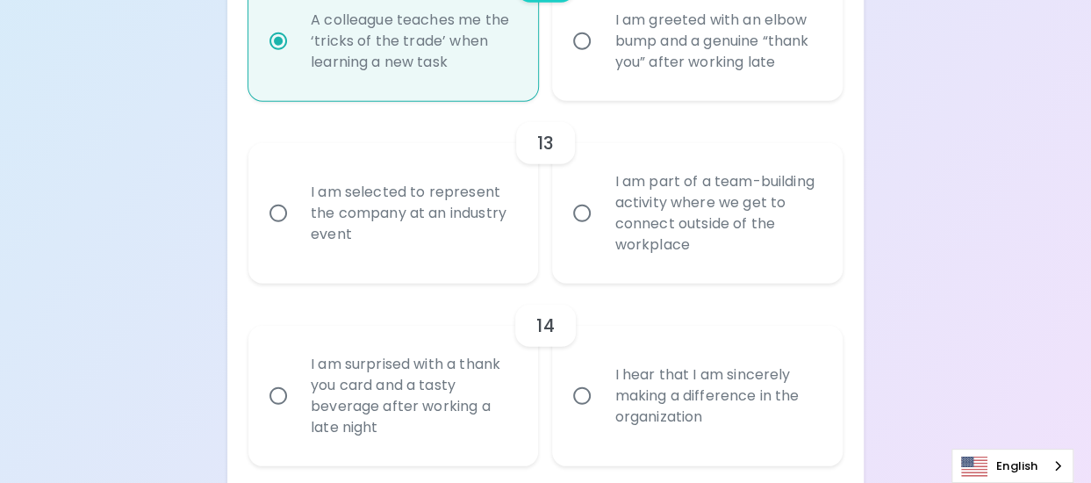
radio input "false"
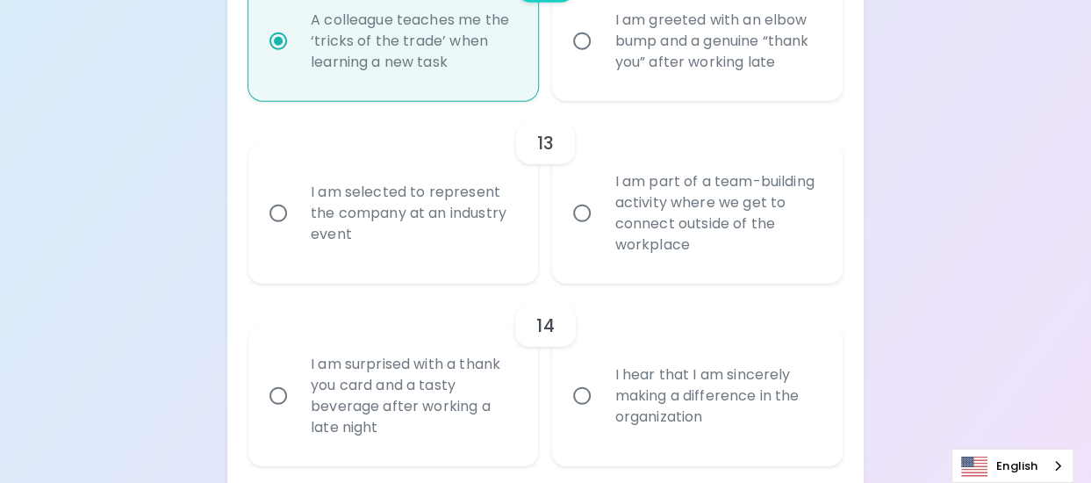
radio input "false"
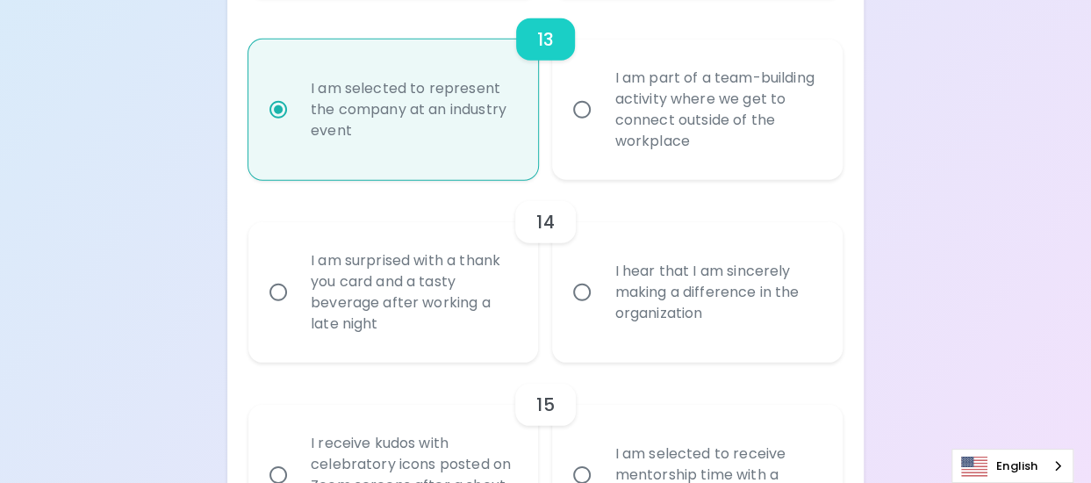
scroll to position [2440, 0]
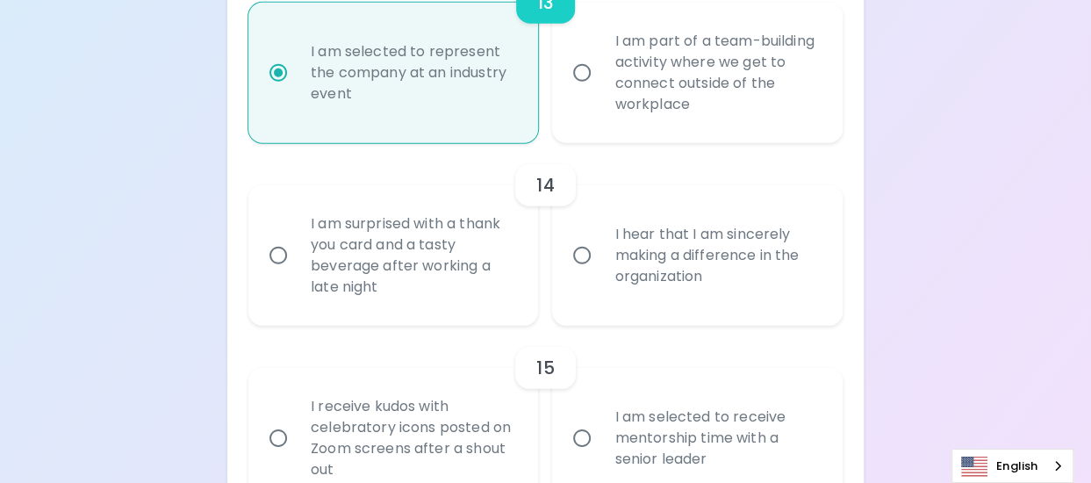
radio input "true"
click at [599, 133] on label "I am part of a team-building activity where we get to connect outside of the wo…" at bounding box center [687, 73] width 291 height 140
click at [599, 91] on input "I am part of a team-building activity where we get to connect outside of the wo…" at bounding box center [581, 72] width 37 height 37
radio input "false"
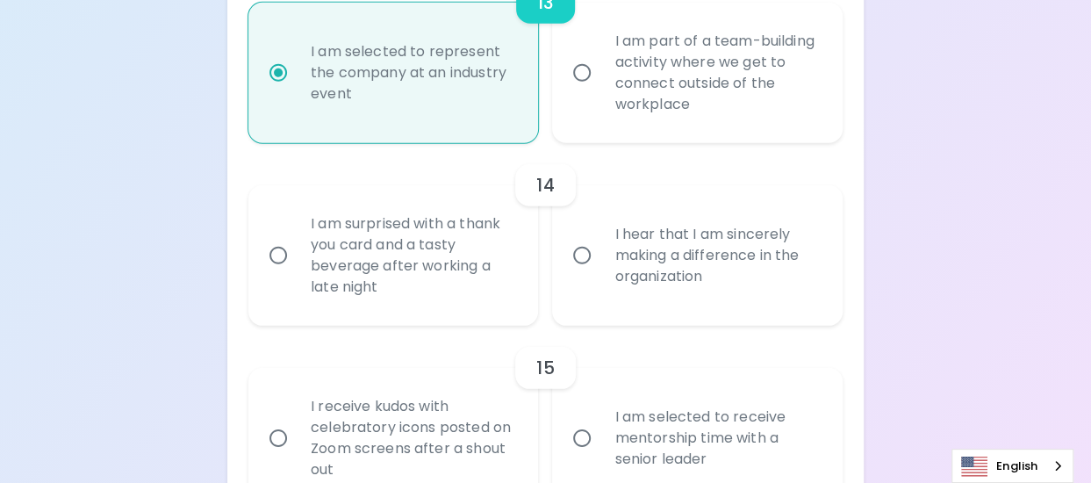
radio input "false"
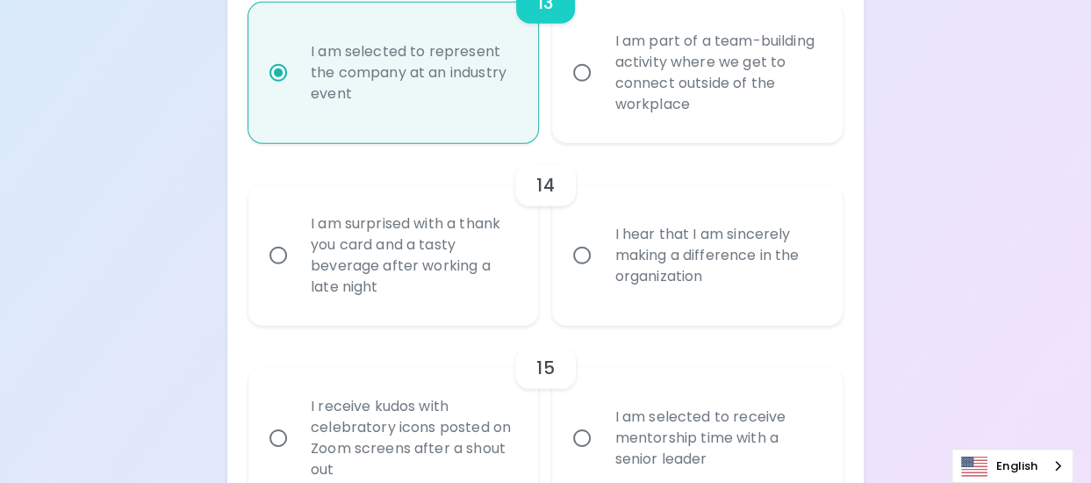
radio input "false"
radio input "true"
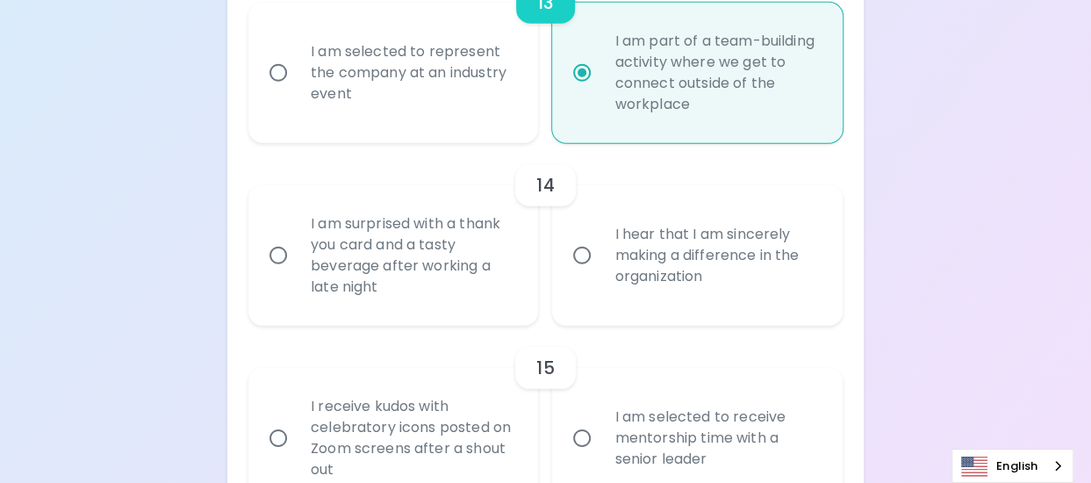
radio input "true"
click at [717, 240] on div "I hear that I am sincerely making a difference in the organization" at bounding box center [716, 255] width 233 height 105
click at [600, 240] on input "I hear that I am sincerely making a difference in the organization" at bounding box center [581, 255] width 37 height 37
radio input "false"
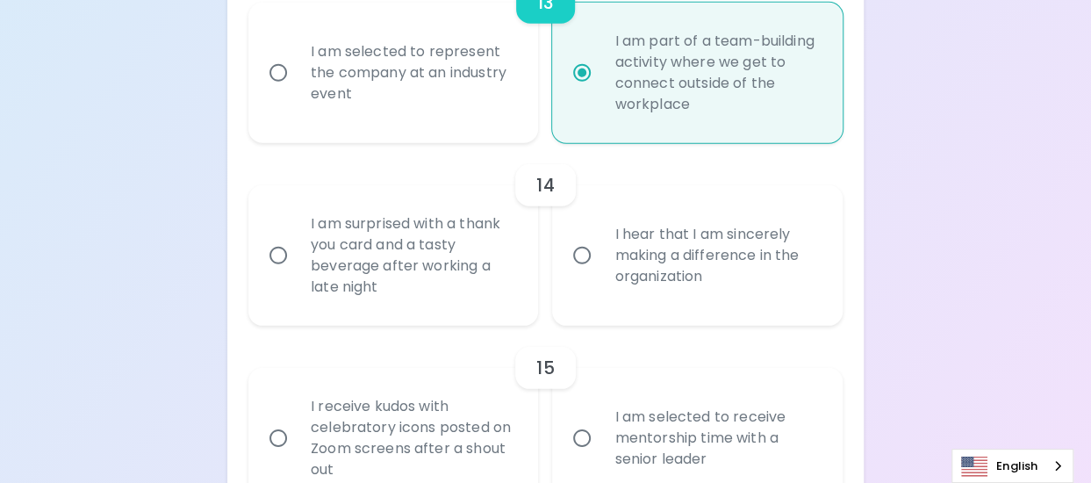
radio input "false"
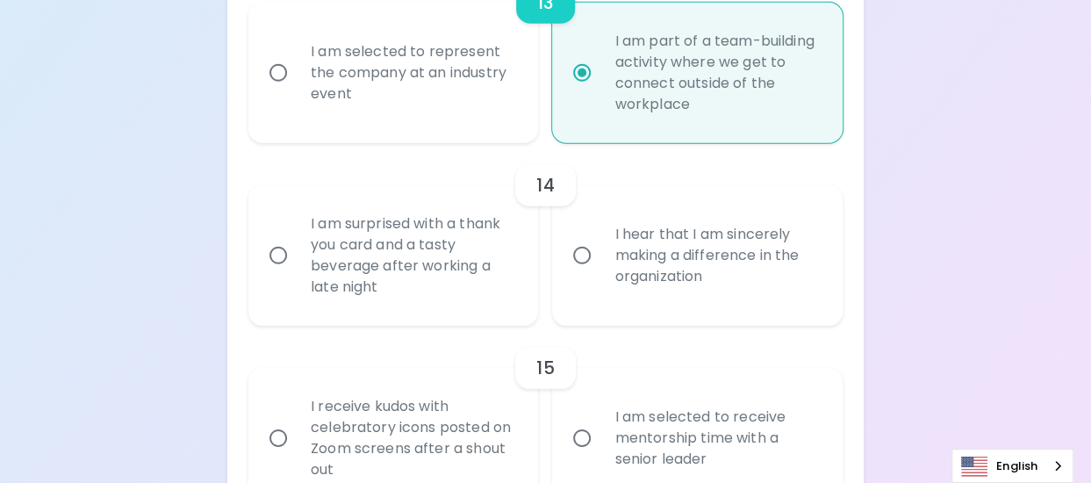
radio input "false"
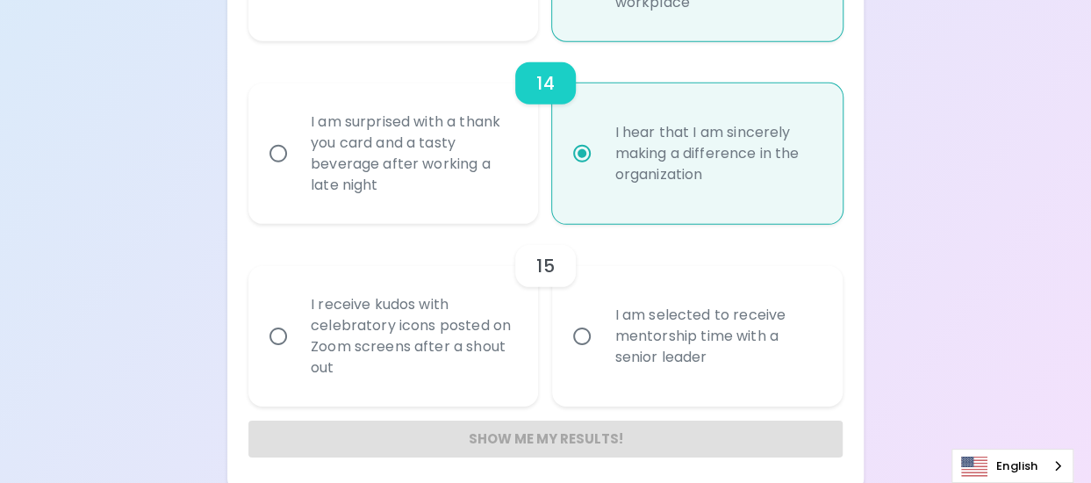
scroll to position [2551, 0]
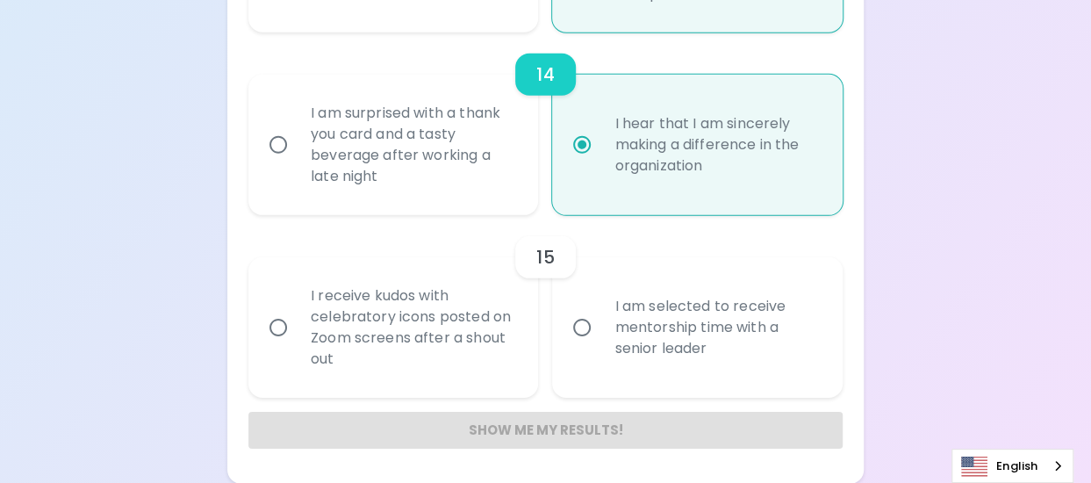
radio input "true"
click at [799, 312] on div "I am selected to receive mentorship time with a senior leader" at bounding box center [716, 327] width 233 height 105
click at [600, 312] on input "I am selected to receive mentorship time with a senior leader" at bounding box center [581, 327] width 37 height 37
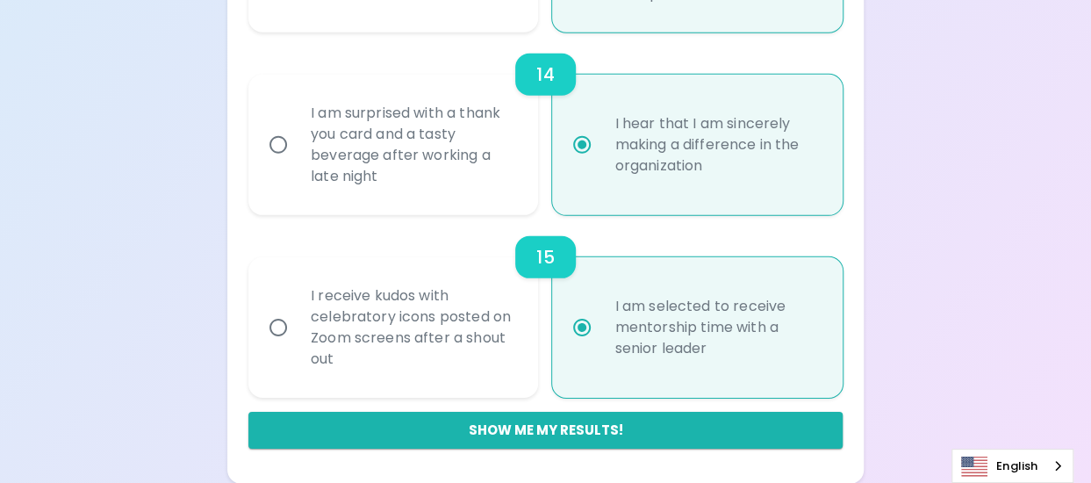
radio input "false"
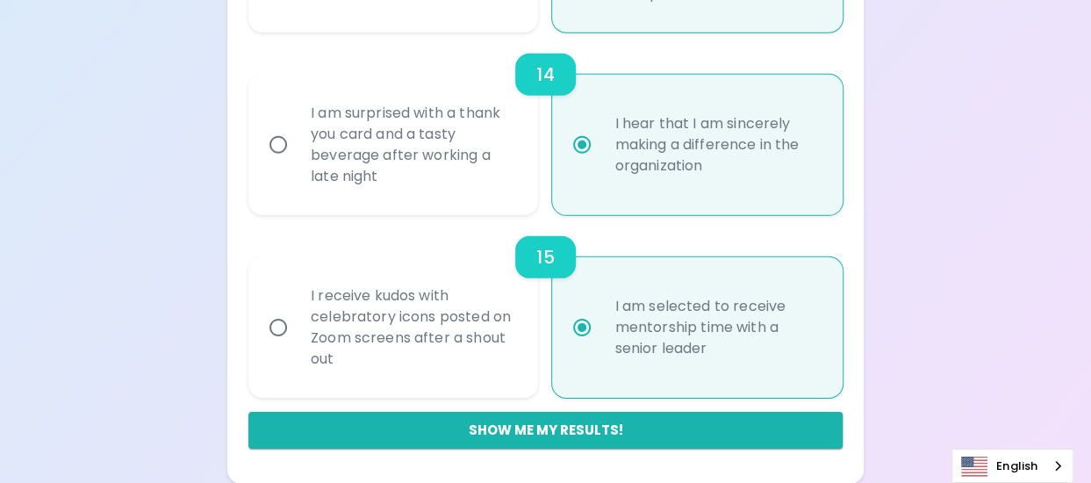
radio input "false"
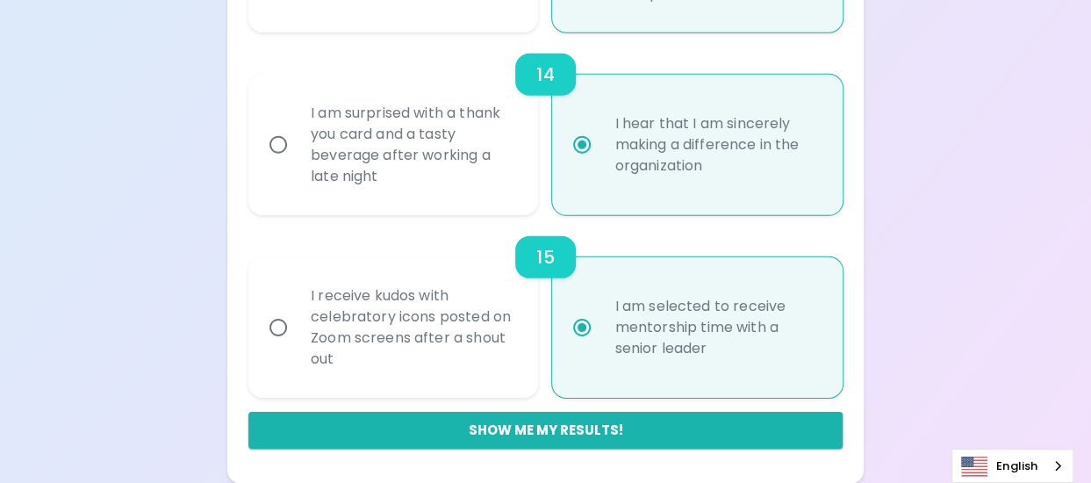
radio input "false"
radio input "true"
click at [604, 430] on button "Show me my results!" at bounding box center [545, 430] width 594 height 37
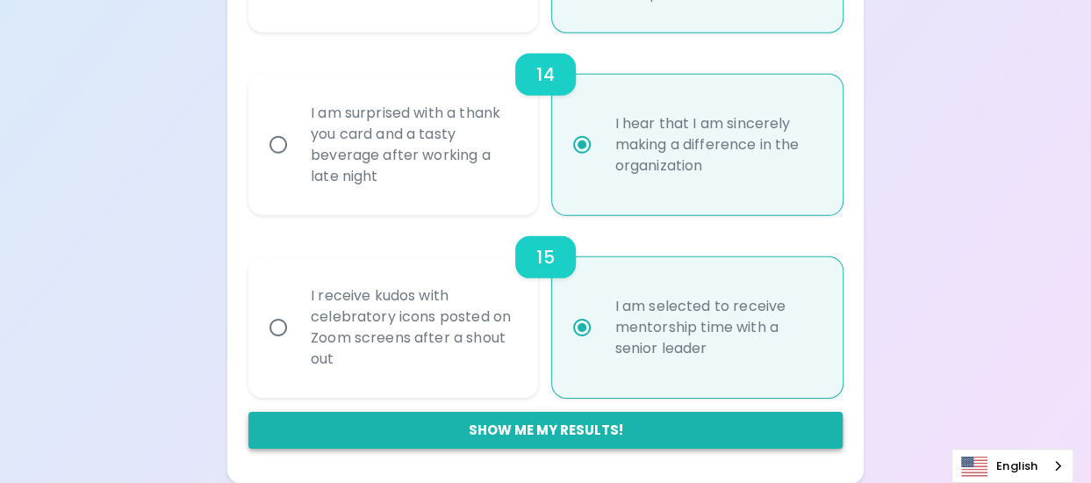
radio input "false"
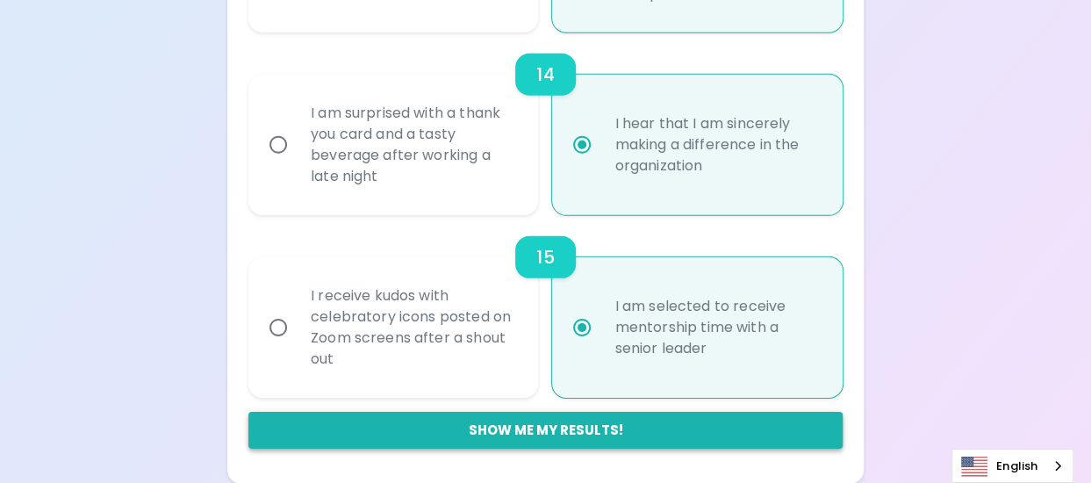
radio input "false"
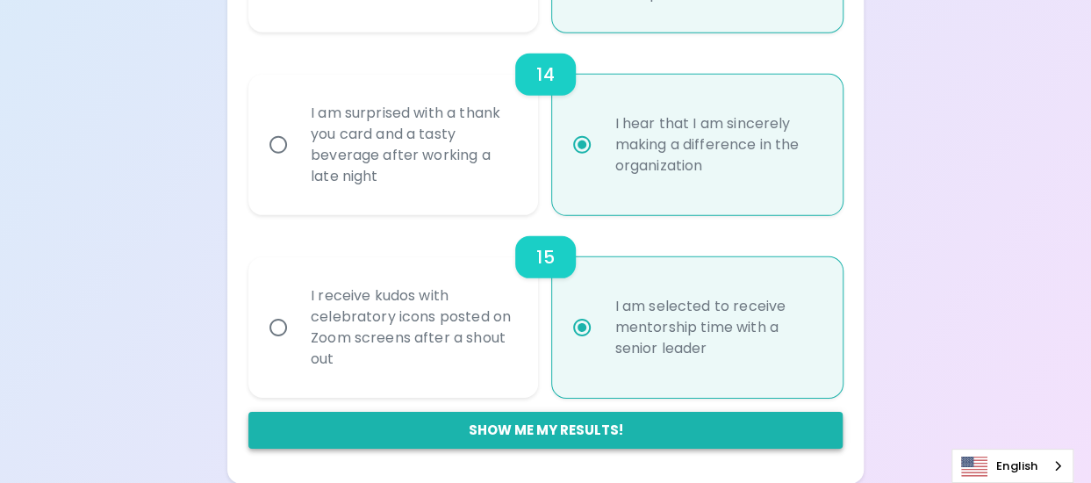
radio input "false"
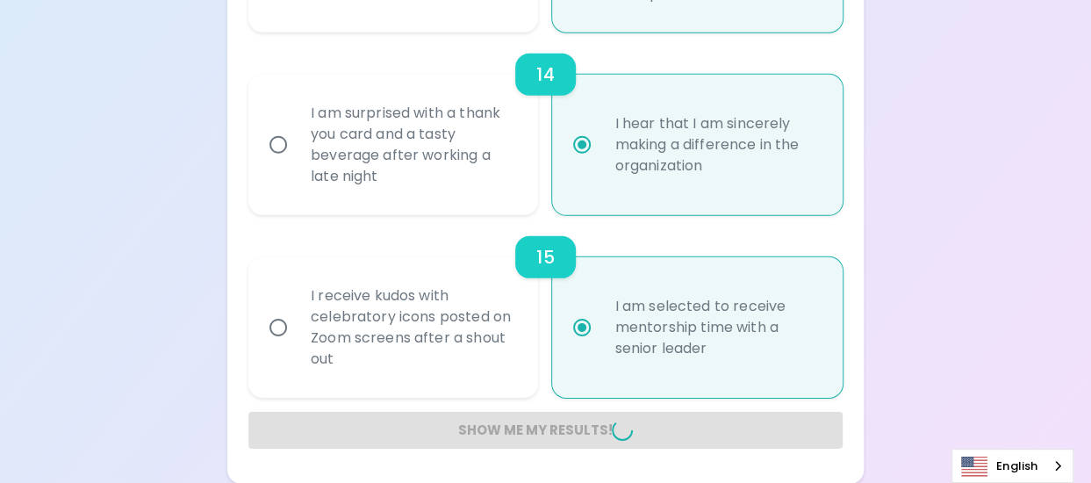
radio input "false"
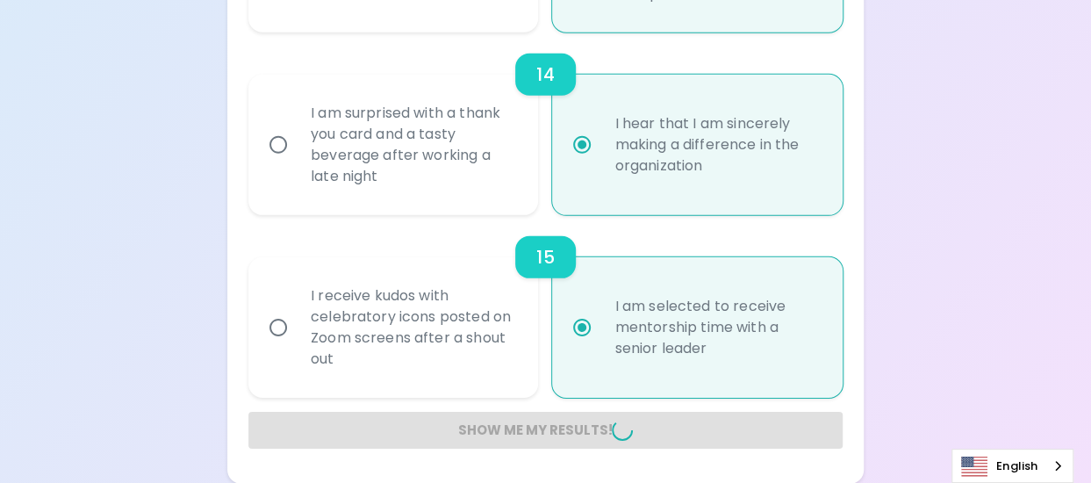
radio input "false"
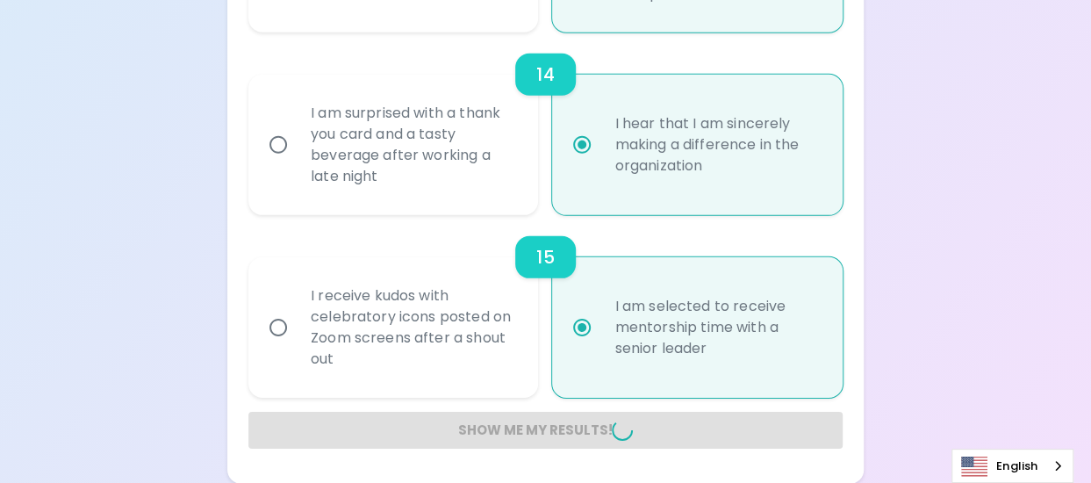
radio input "false"
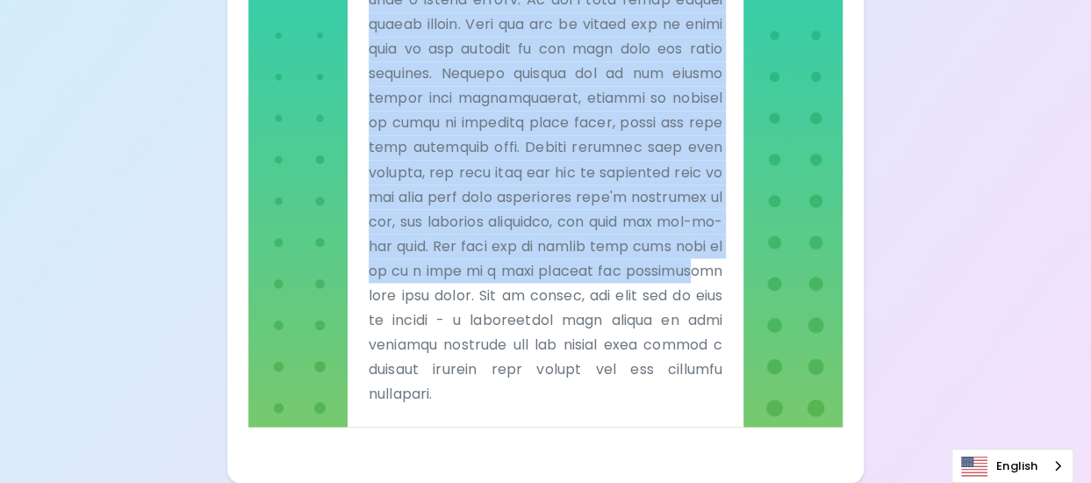
scroll to position [1523, 0]
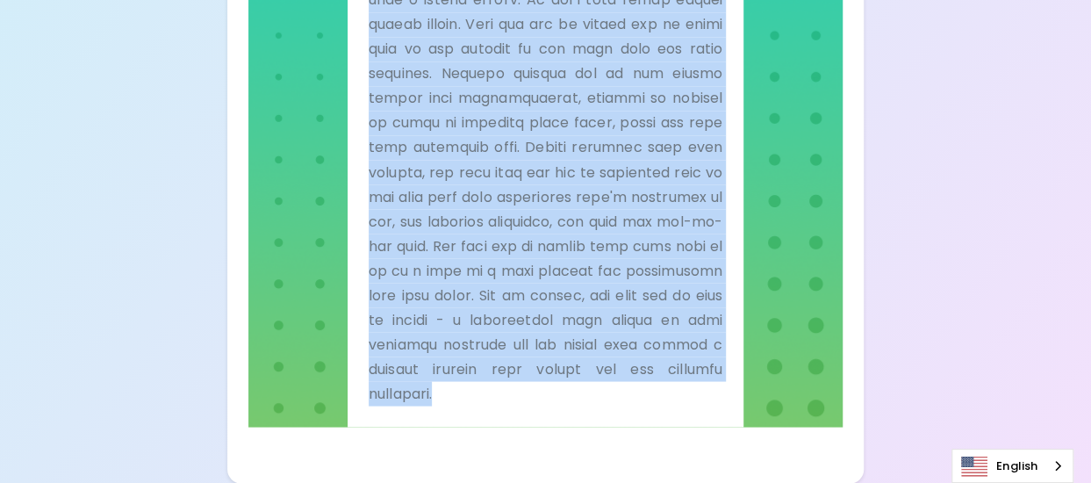
drag, startPoint x: 367, startPoint y: 176, endPoint x: 661, endPoint y: 398, distance: 367.9
click at [661, 398] on div "Connect With Me" at bounding box center [546, 99] width 396 height 654
copy p "Lor’ip d “sitame consec” ad elit sedd. Eiusmodtempor incidi ut lab! Etdolor mag…"
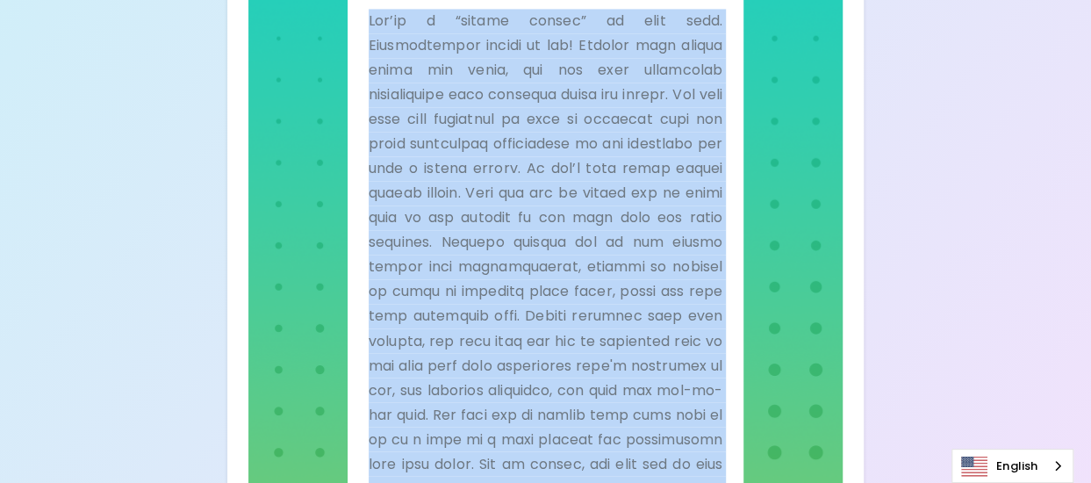
scroll to position [1229, 0]
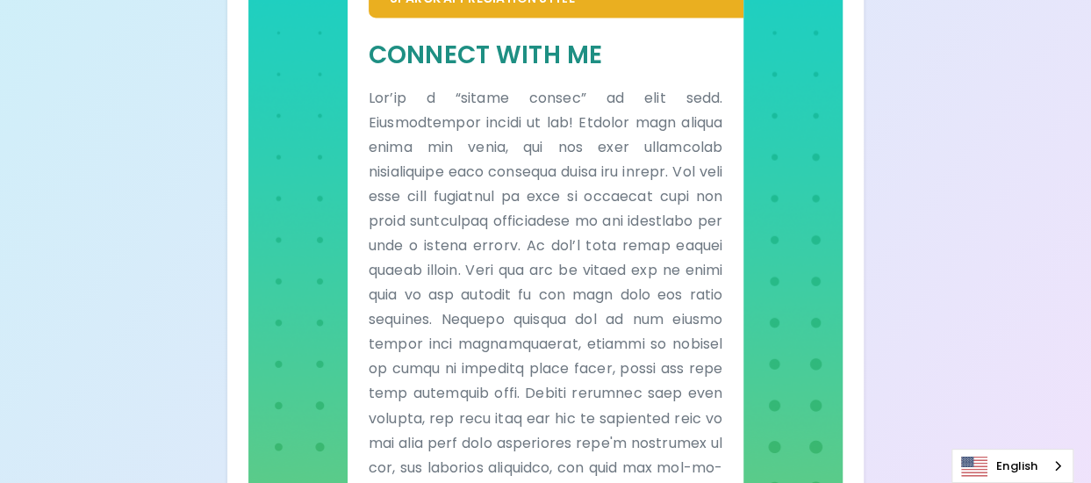
click at [461, 71] on h5 "Connect With Me" at bounding box center [546, 55] width 354 height 32
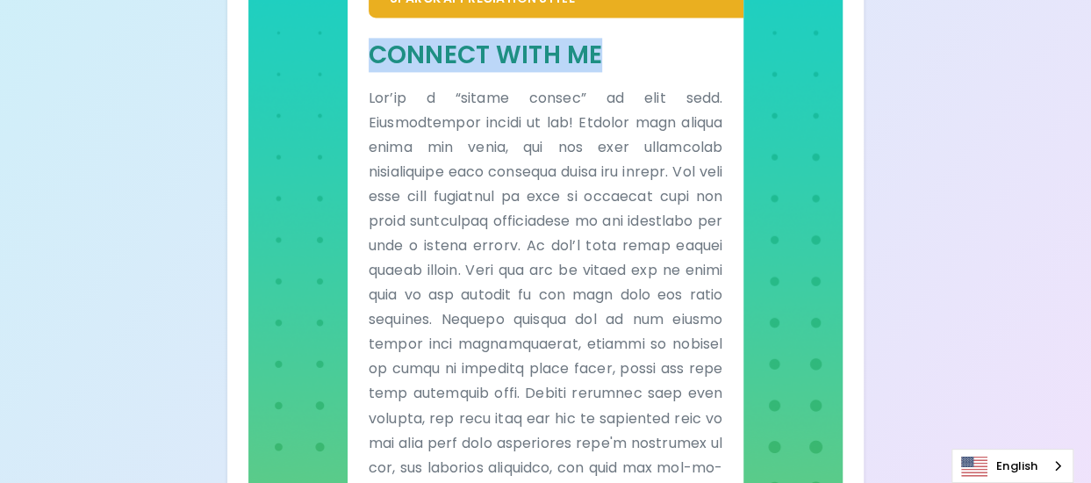
drag, startPoint x: 369, startPoint y: 80, endPoint x: 599, endPoint y: 90, distance: 230.2
click at [599, 71] on h5 "Connect With Me" at bounding box center [546, 55] width 354 height 32
copy h5 "Connect With Me"
